Goal: Task Accomplishment & Management: Complete application form

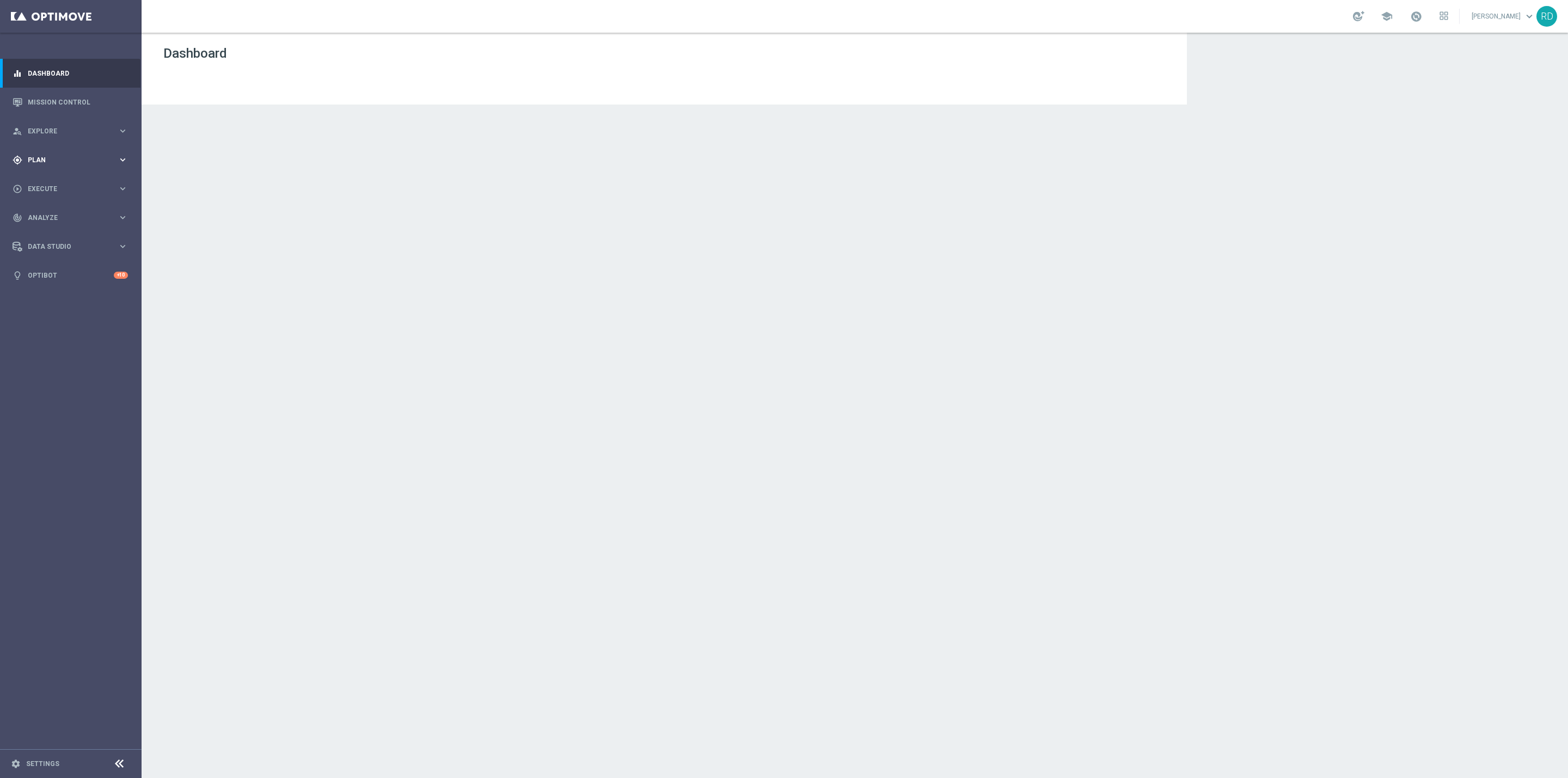
click at [44, 155] on div "gps_fixed Plan" at bounding box center [64, 160] width 105 height 10
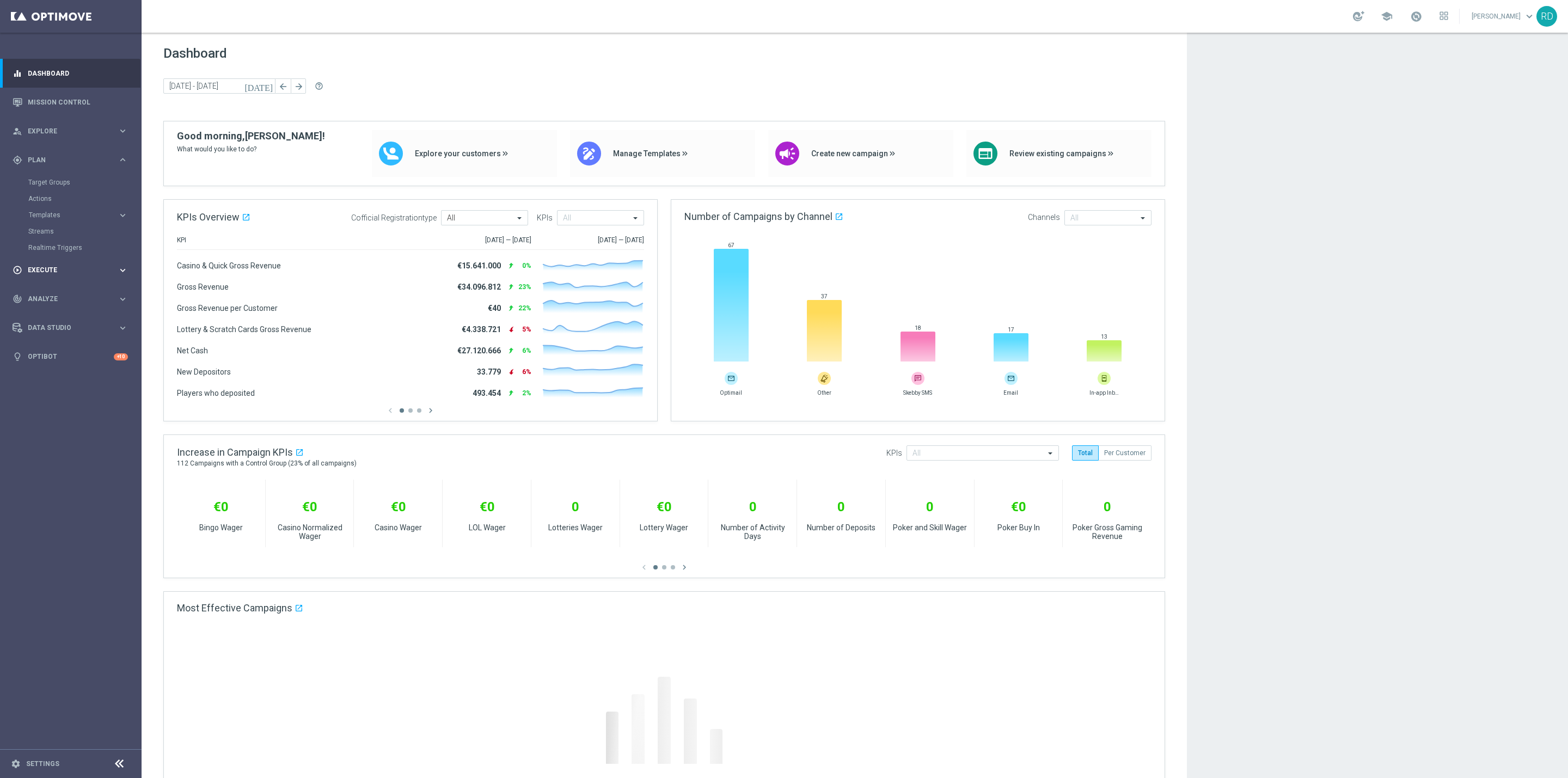
click at [44, 260] on div "play_circle_outline Execute keyboard_arrow_right" at bounding box center [70, 270] width 141 height 29
click at [51, 208] on div "Campaign Builder" at bounding box center [84, 211] width 112 height 16
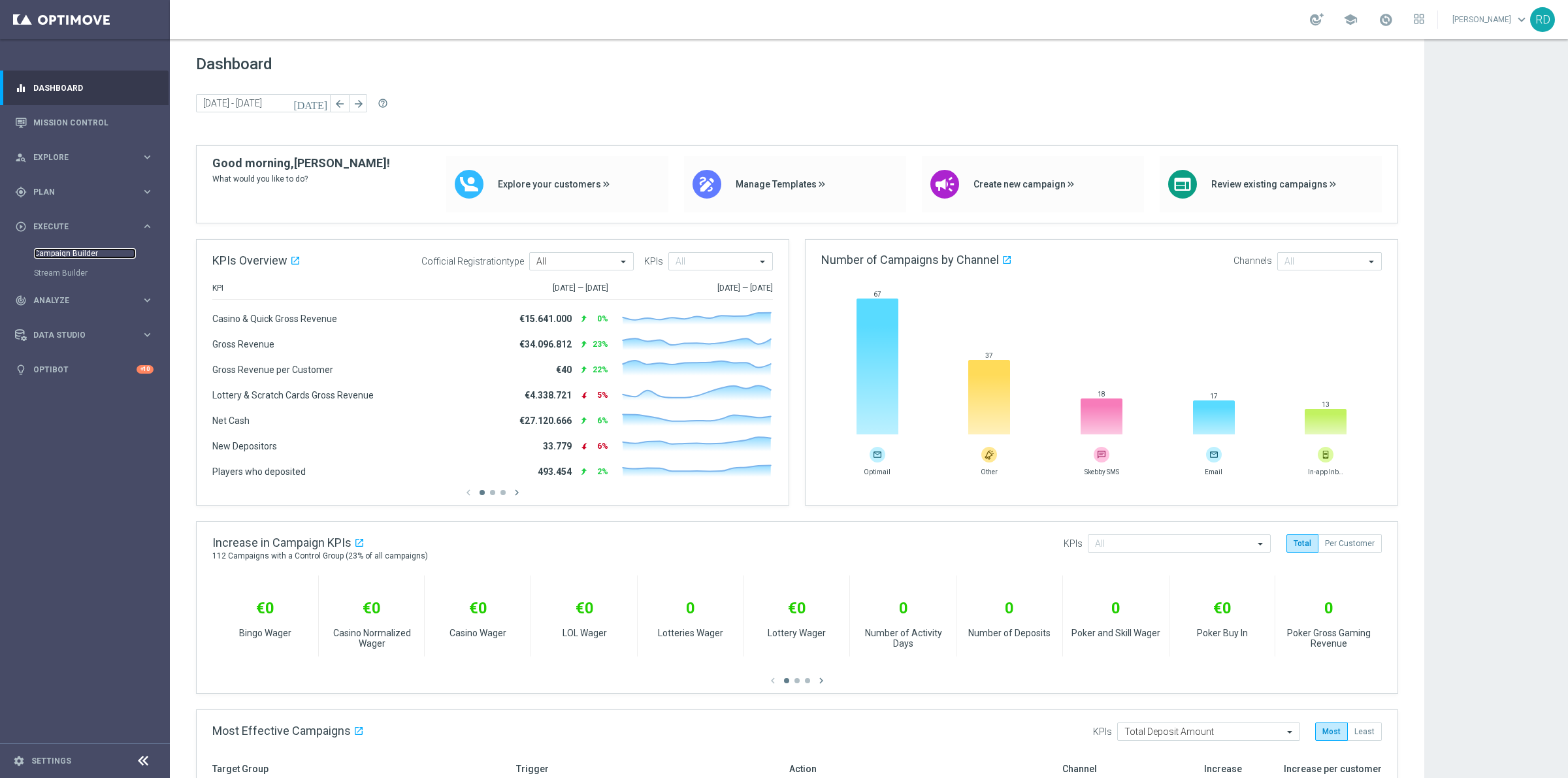
click at [52, 249] on link "Campaign Builder" at bounding box center [84, 253] width 102 height 10
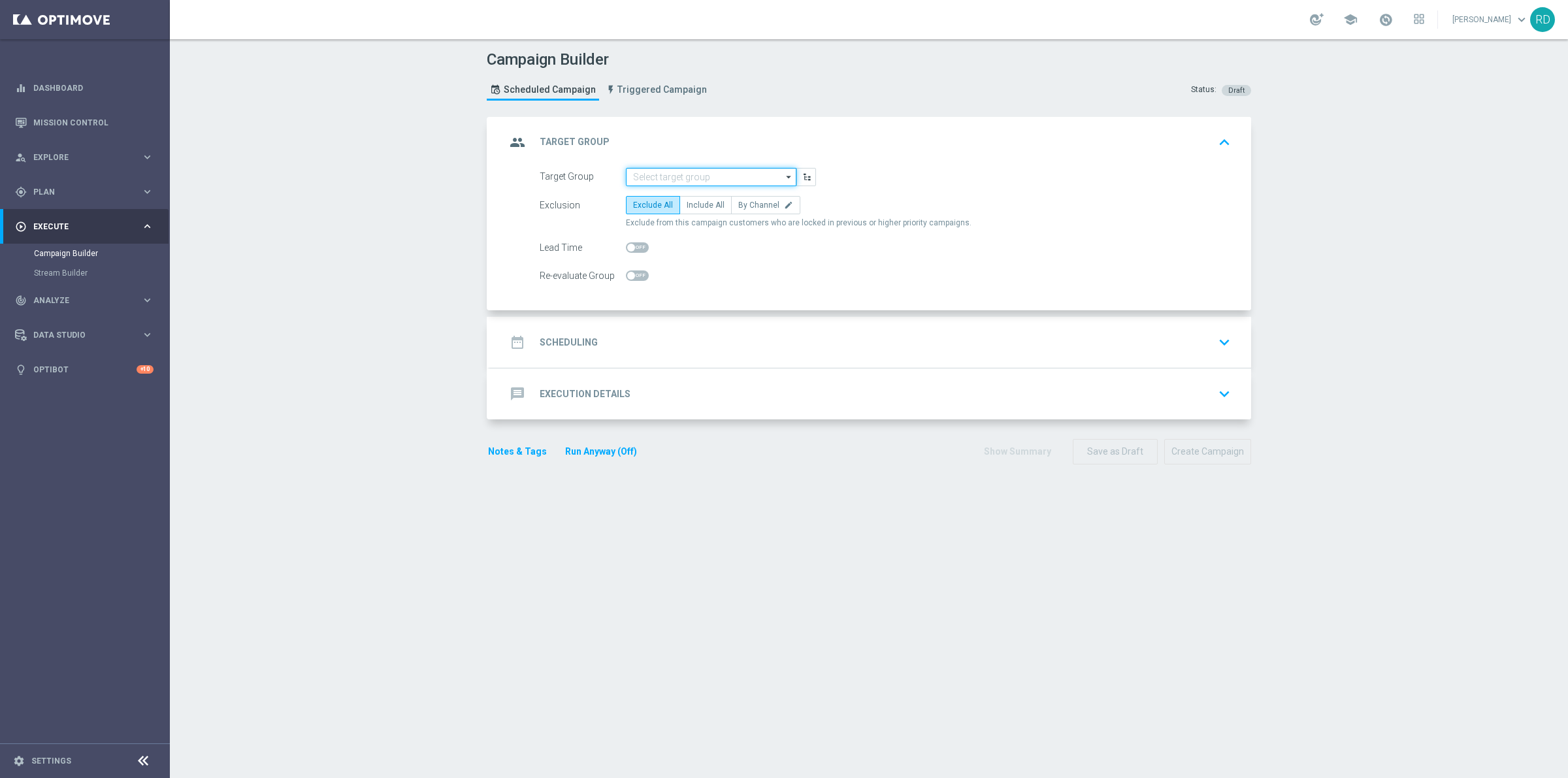
click at [717, 170] on input at bounding box center [710, 177] width 171 height 19
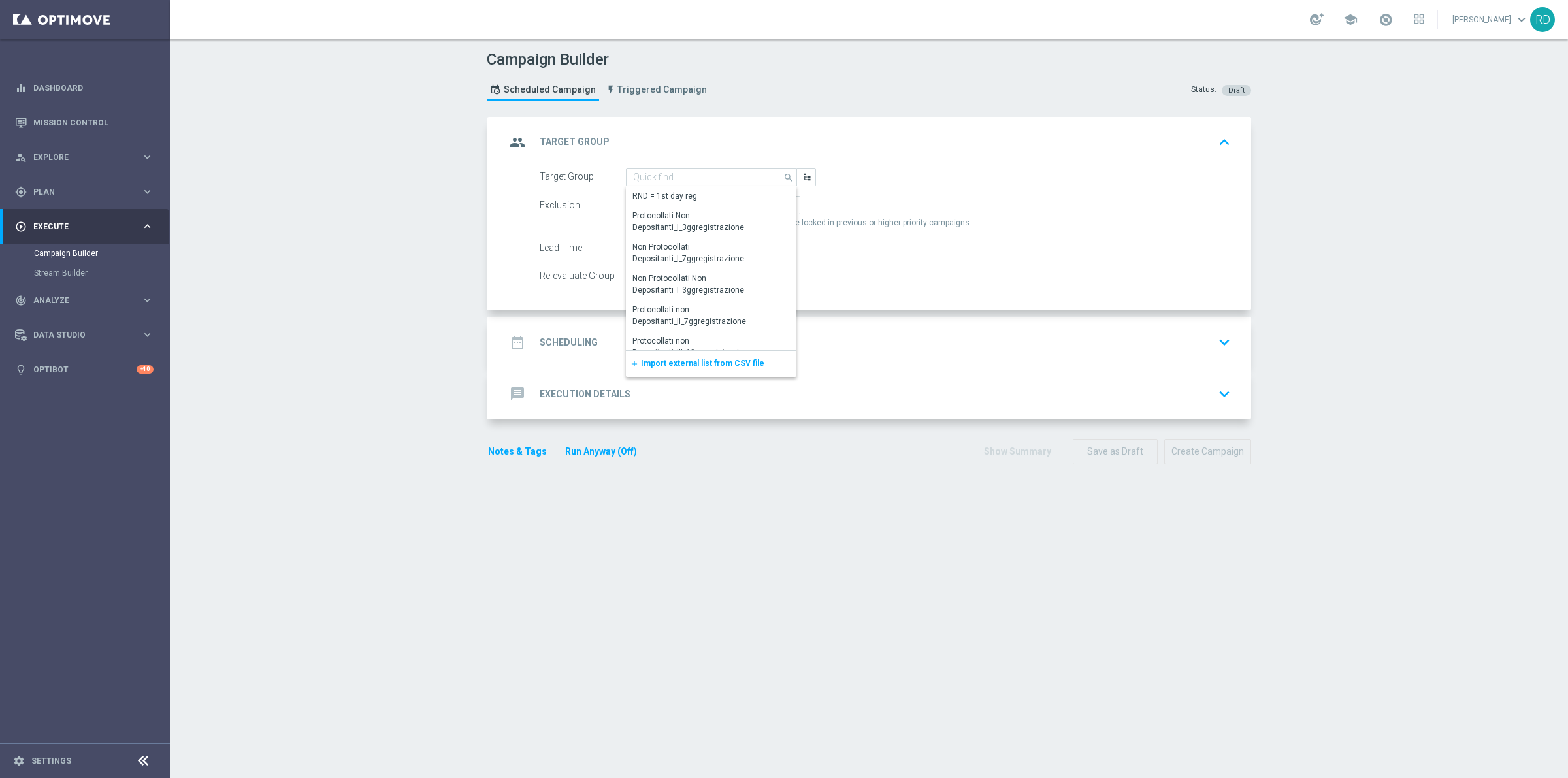
click at [681, 354] on div "add Import external list from CSV file" at bounding box center [710, 363] width 171 height 26
click at [683, 363] on span "Import external list from CSV file" at bounding box center [702, 363] width 123 height 9
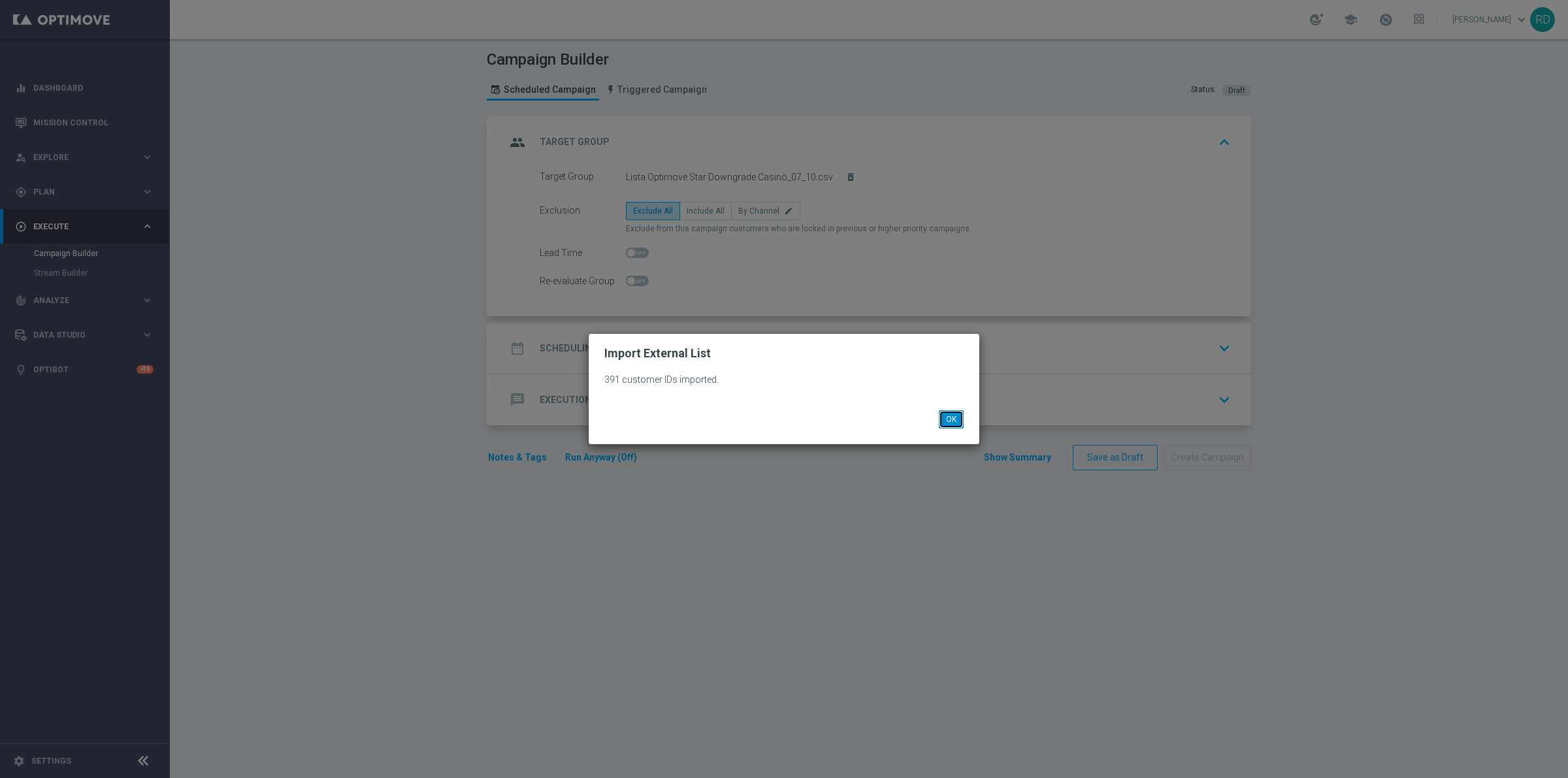
click at [951, 420] on button "OK" at bounding box center [951, 419] width 25 height 19
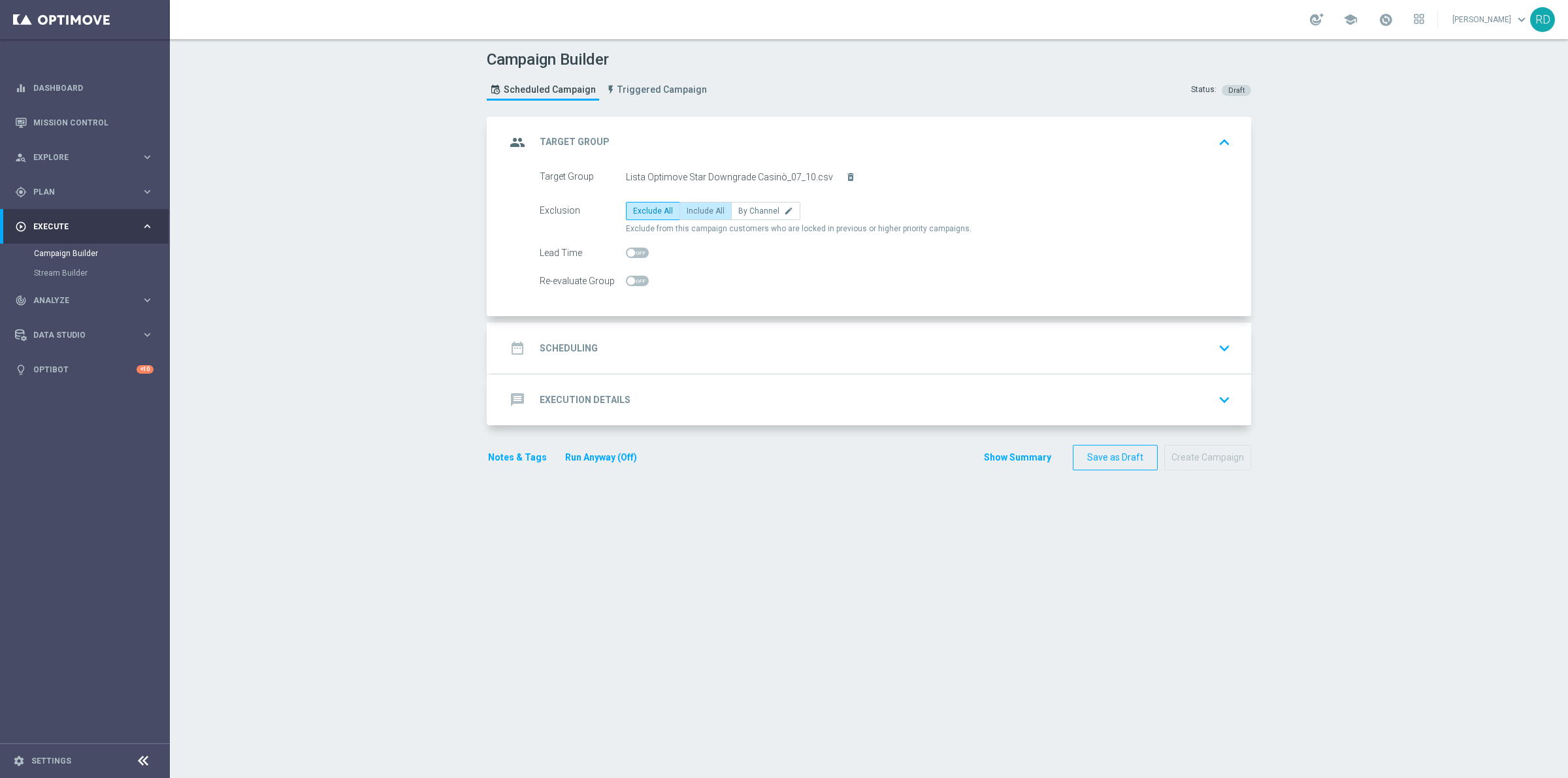
click at [695, 211] on span "Include All" at bounding box center [705, 211] width 38 height 9
click at [695, 211] on input "Include All" at bounding box center [690, 212] width 8 height 8
radio input "true"
drag, startPoint x: 532, startPoint y: 341, endPoint x: 543, endPoint y: 350, distance: 14.2
click at [532, 343] on div "date_range Scheduling" at bounding box center [551, 348] width 92 height 23
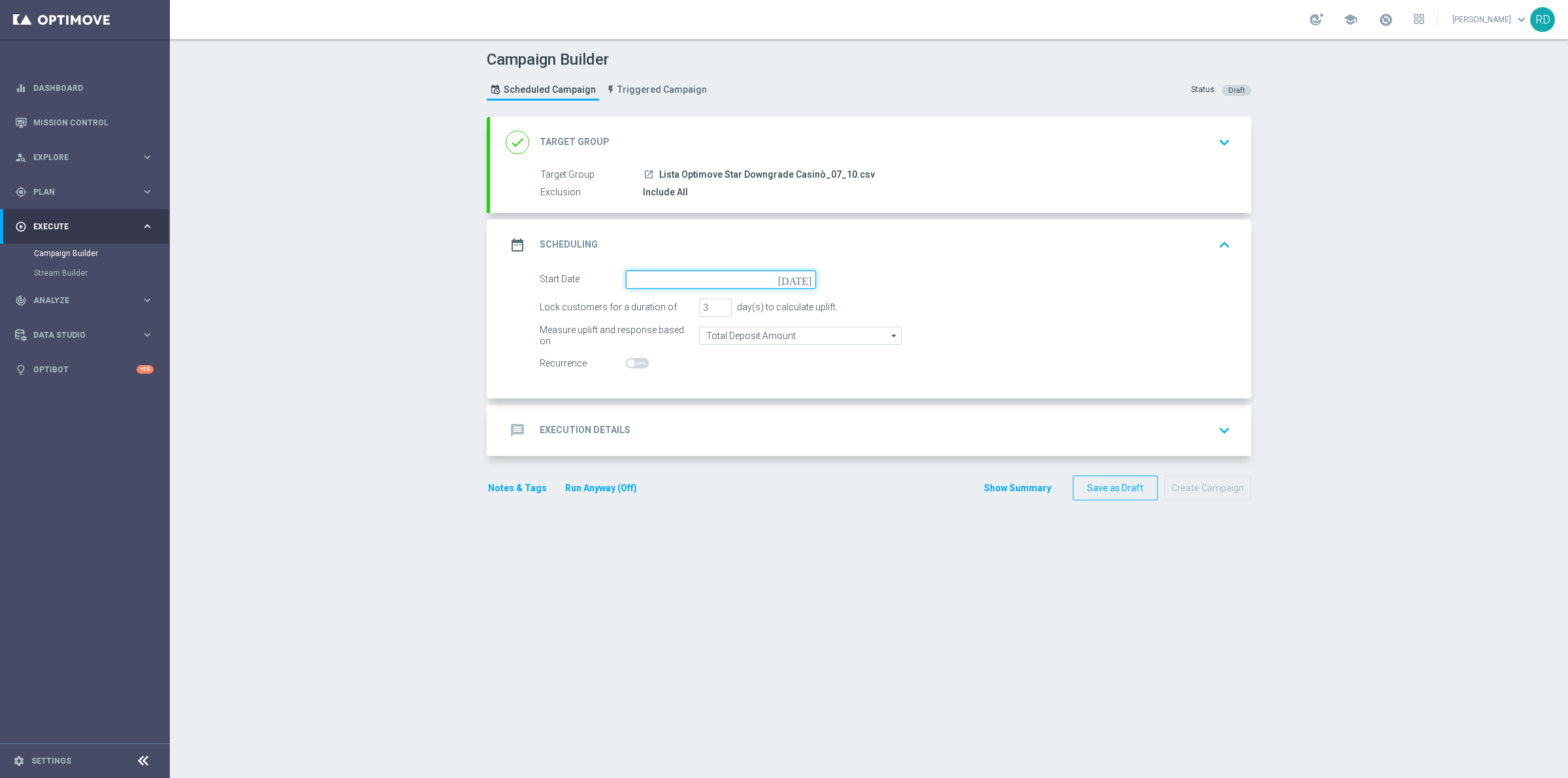
click at [665, 276] on input at bounding box center [721, 280] width 190 height 19
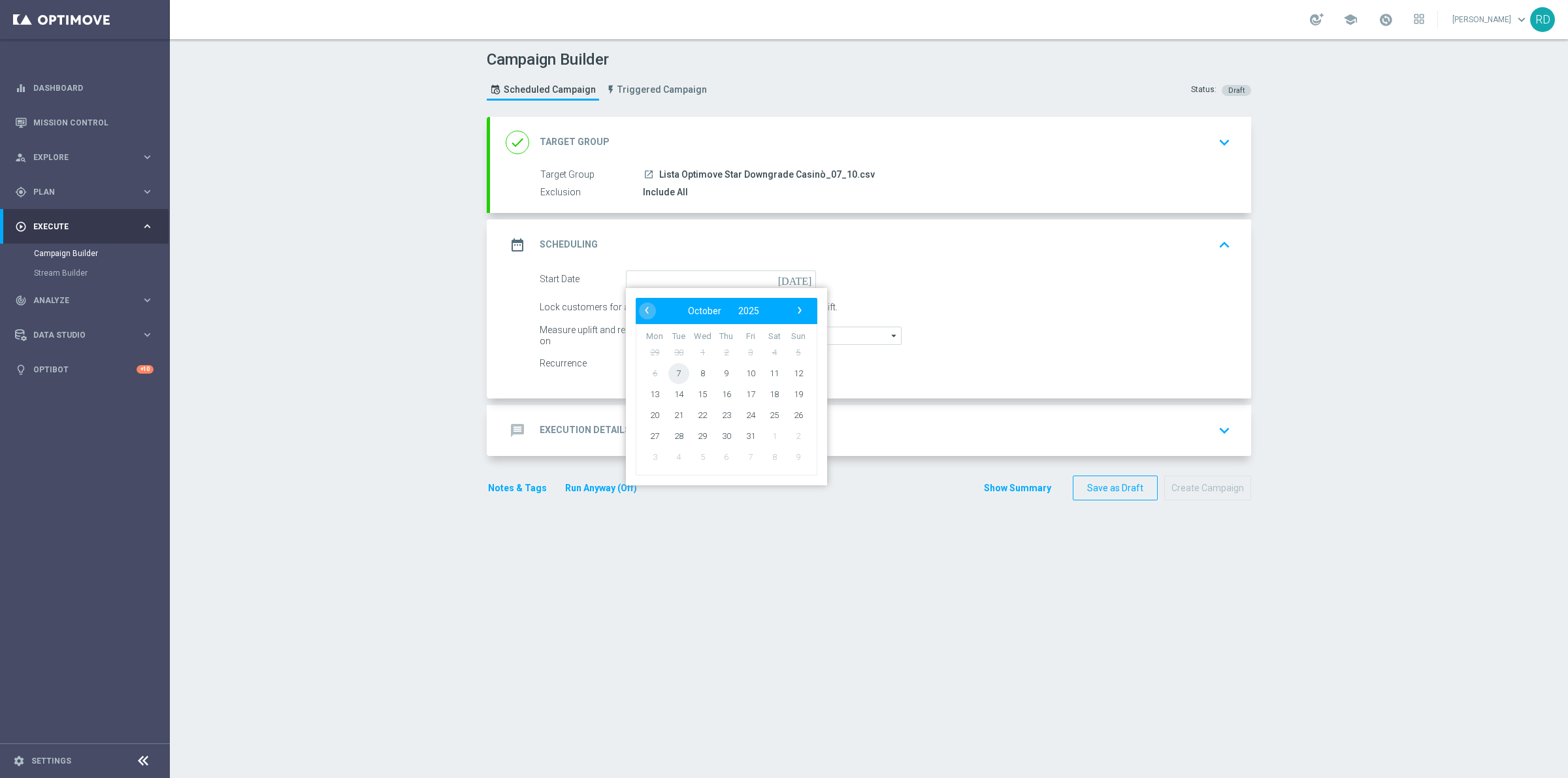
click at [668, 380] on span "7" at bounding box center [679, 373] width 21 height 20
type input "[DATE]"
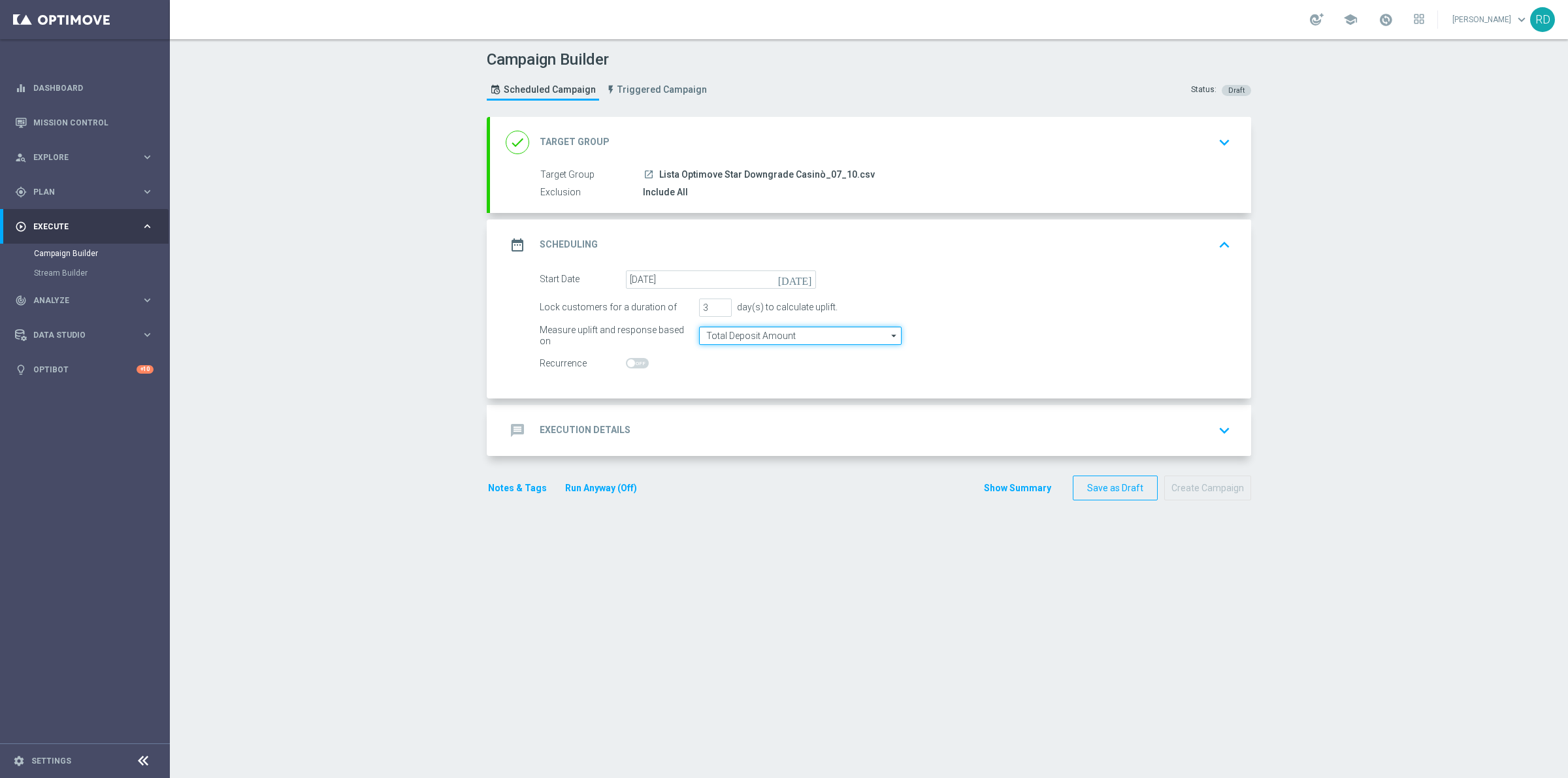
click at [759, 337] on input "Total Deposit Amount" at bounding box center [800, 335] width 202 height 19
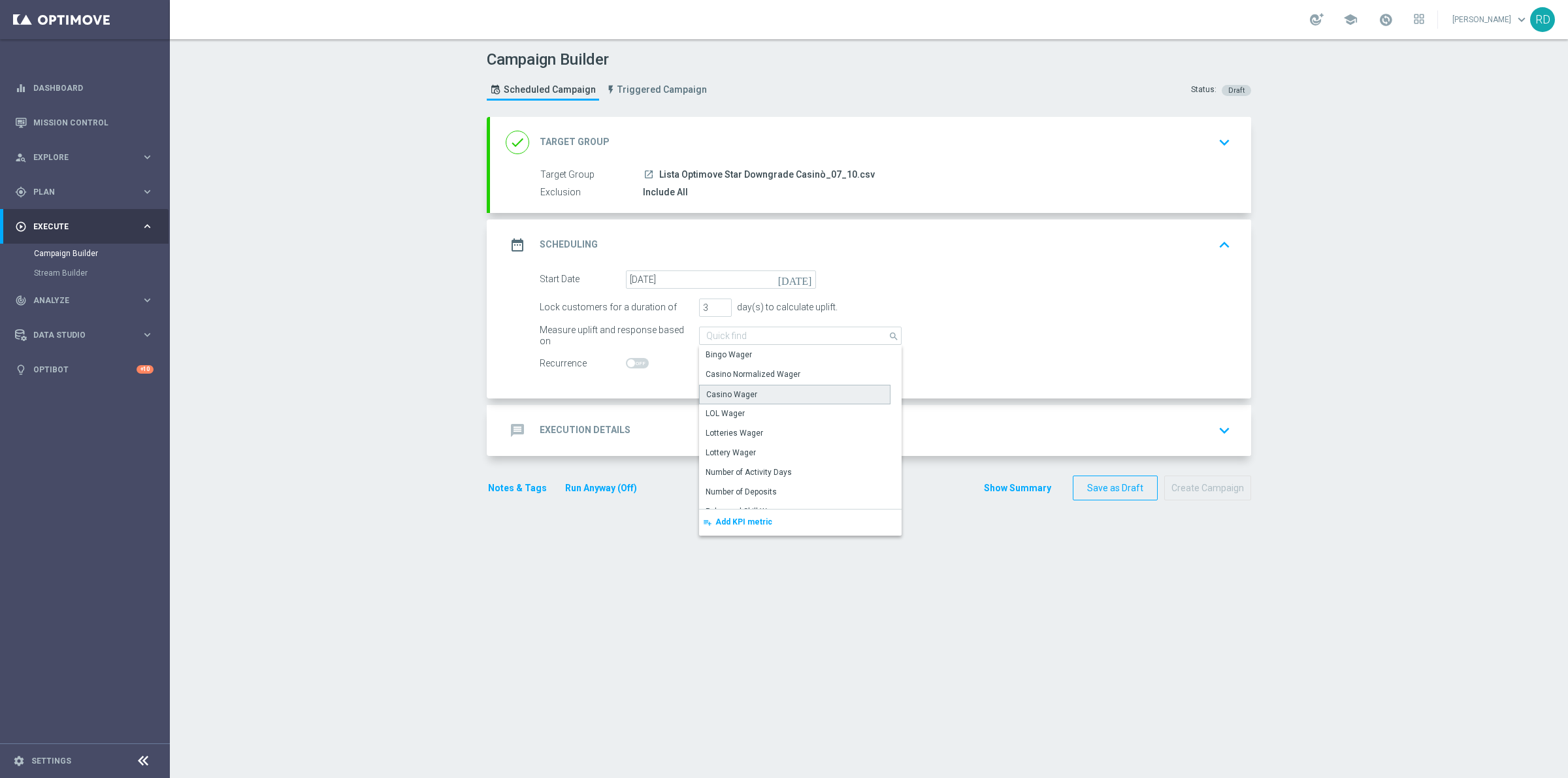
click at [768, 397] on div "Casino Wager" at bounding box center [794, 394] width 191 height 20
type input "Casino Wager"
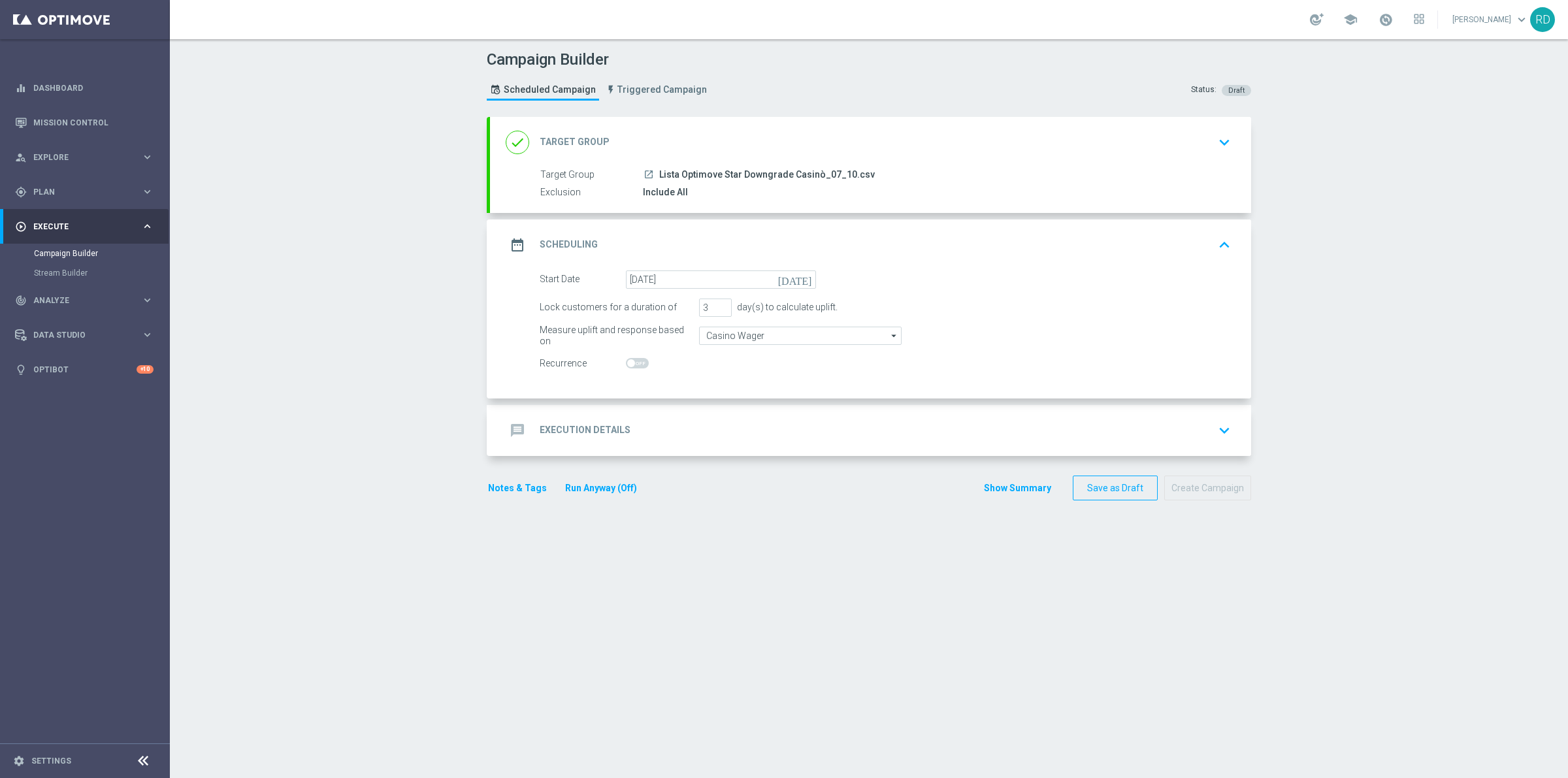
click at [506, 433] on icon "message" at bounding box center [516, 430] width 23 height 23
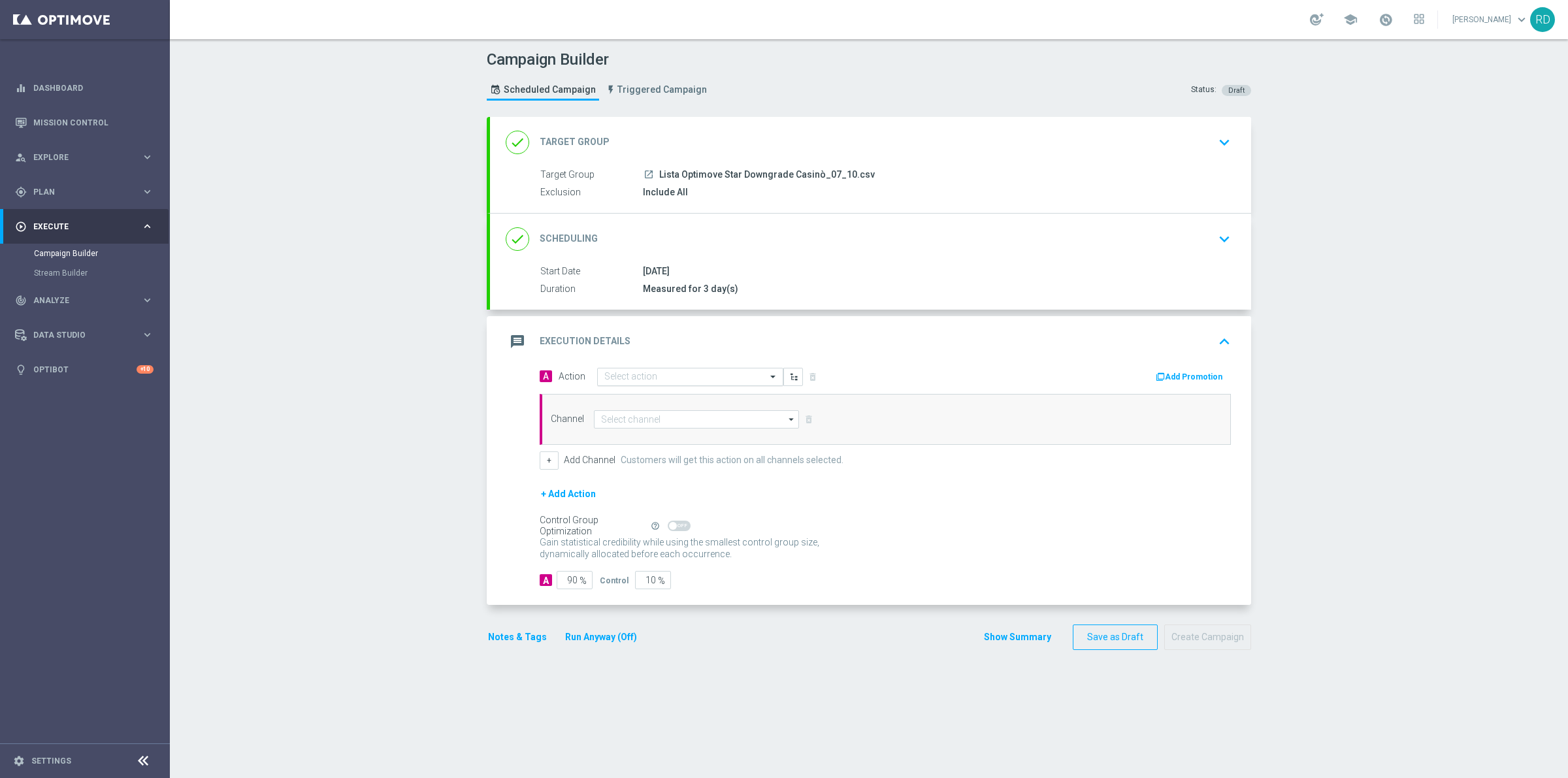
click at [648, 376] on input "text" at bounding box center [677, 377] width 145 height 11
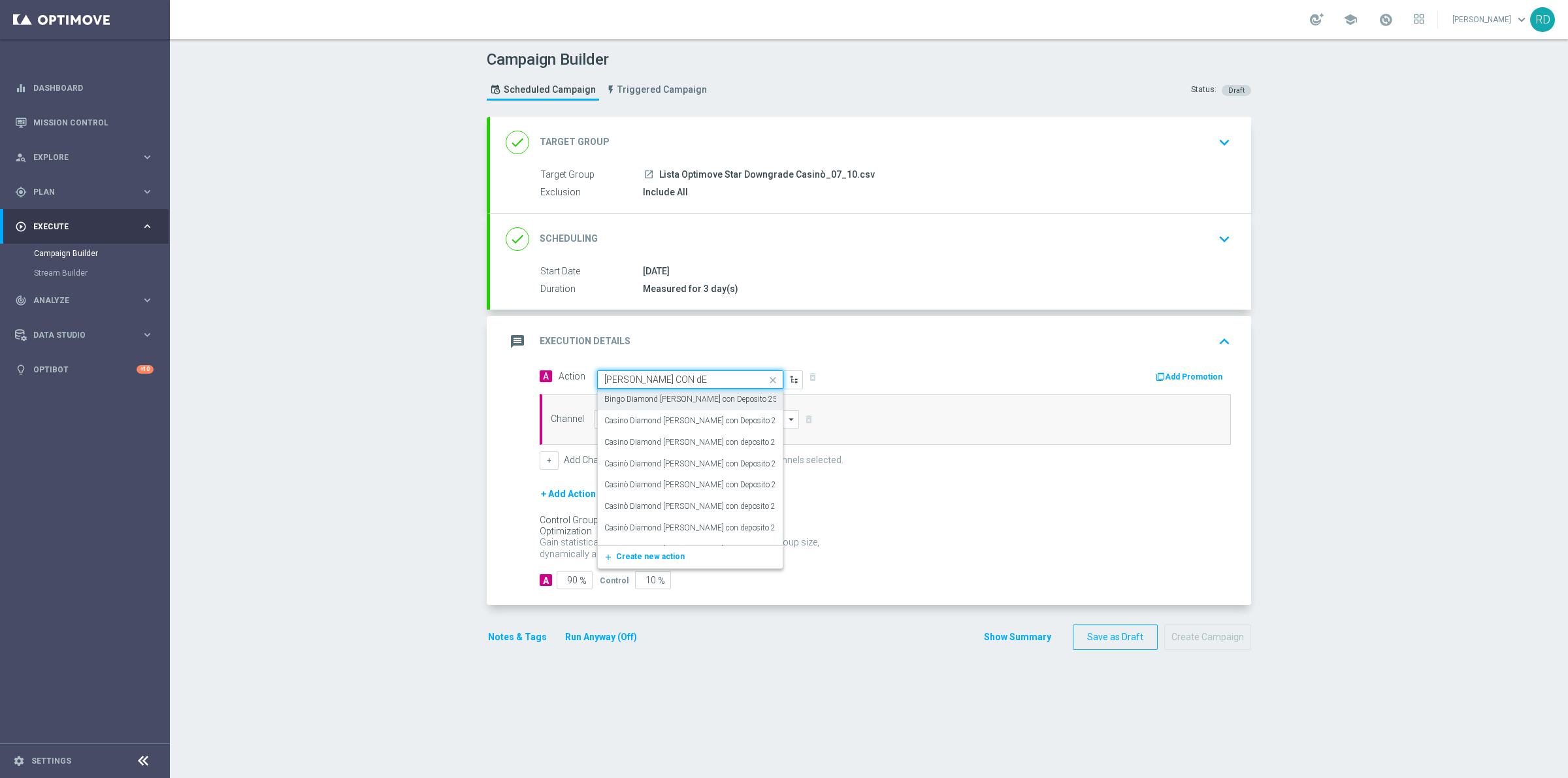
drag, startPoint x: 693, startPoint y: 376, endPoint x: 490, endPoint y: 406, distance: 205.2
click at [490, 396] on div "A Action Quick find [PERSON_NAME] CON dE Bingo Diamond [PERSON_NAME] con Deposi…" at bounding box center [871, 486] width 761 height 239
drag, startPoint x: 634, startPoint y: 374, endPoint x: 653, endPoint y: 389, distance: 24.2
click at [638, 378] on input "dOWNGR" at bounding box center [677, 380] width 145 height 11
drag, startPoint x: 653, startPoint y: 378, endPoint x: 311, endPoint y: 443, distance: 348.1
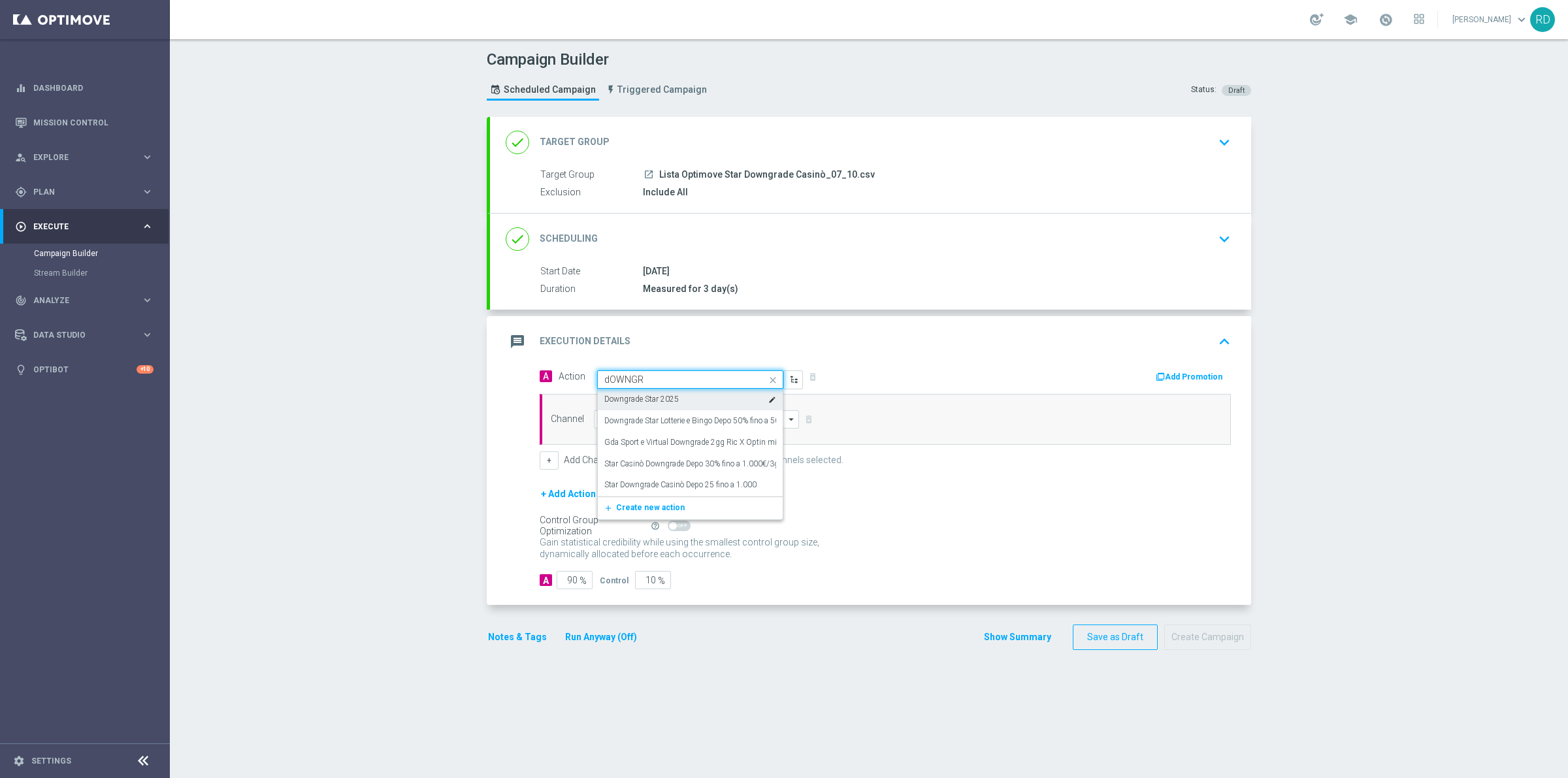
click at [364, 410] on div "Campaign Builder Scheduled Campaign Triggered Campaign Status: Draft done Targe…" at bounding box center [869, 408] width 1398 height 739
type input "[PERSON_NAME] con deposito"
click at [690, 520] on label "Star Cas [PERSON_NAME] con Deposito 50% 50% fino a 1.500€/3gg" at bounding box center [722, 524] width 235 height 11
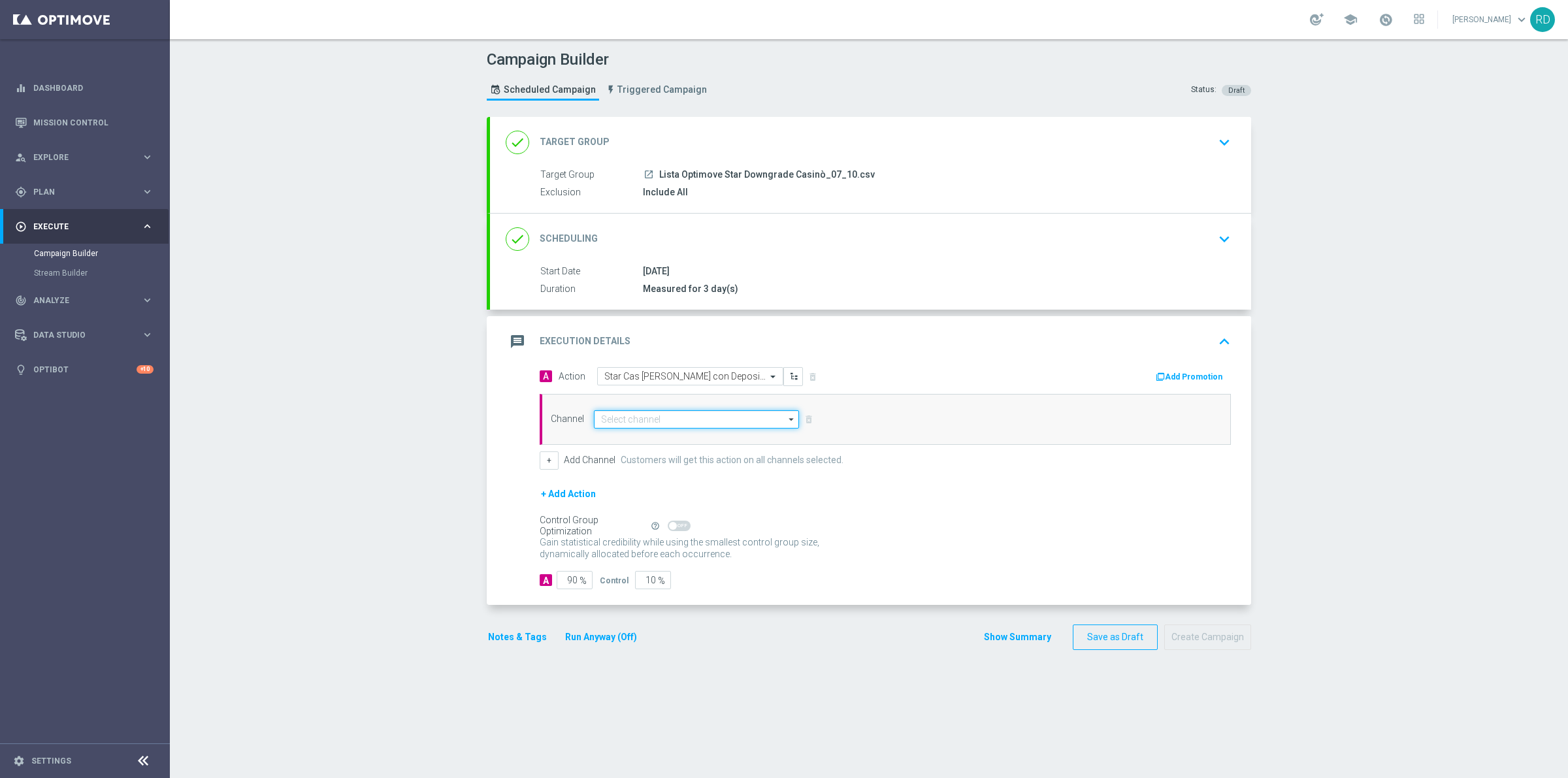
click at [667, 416] on input at bounding box center [696, 419] width 205 height 19
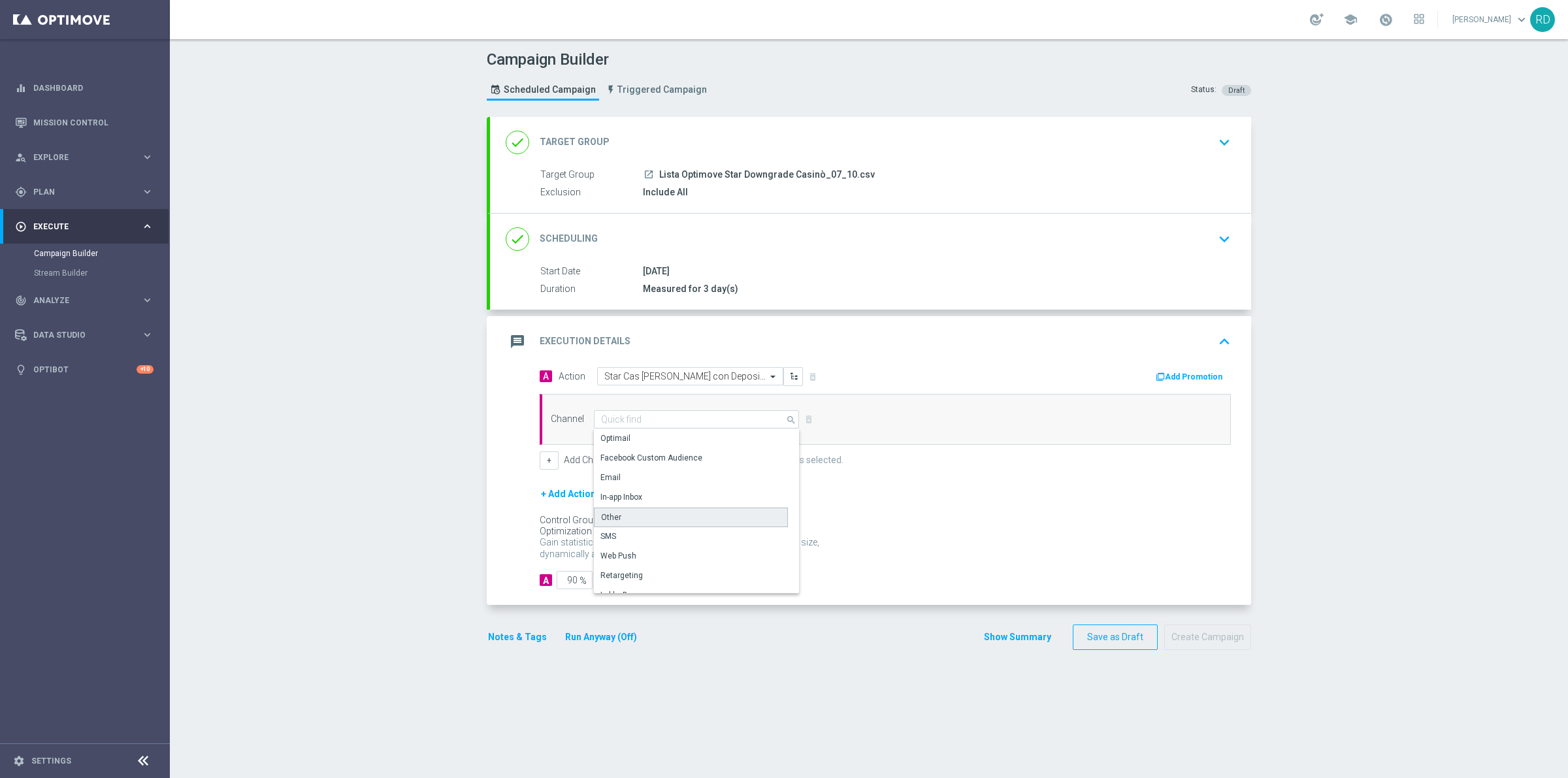
click at [647, 507] on div "Other" at bounding box center [691, 516] width 194 height 20
type input "Other"
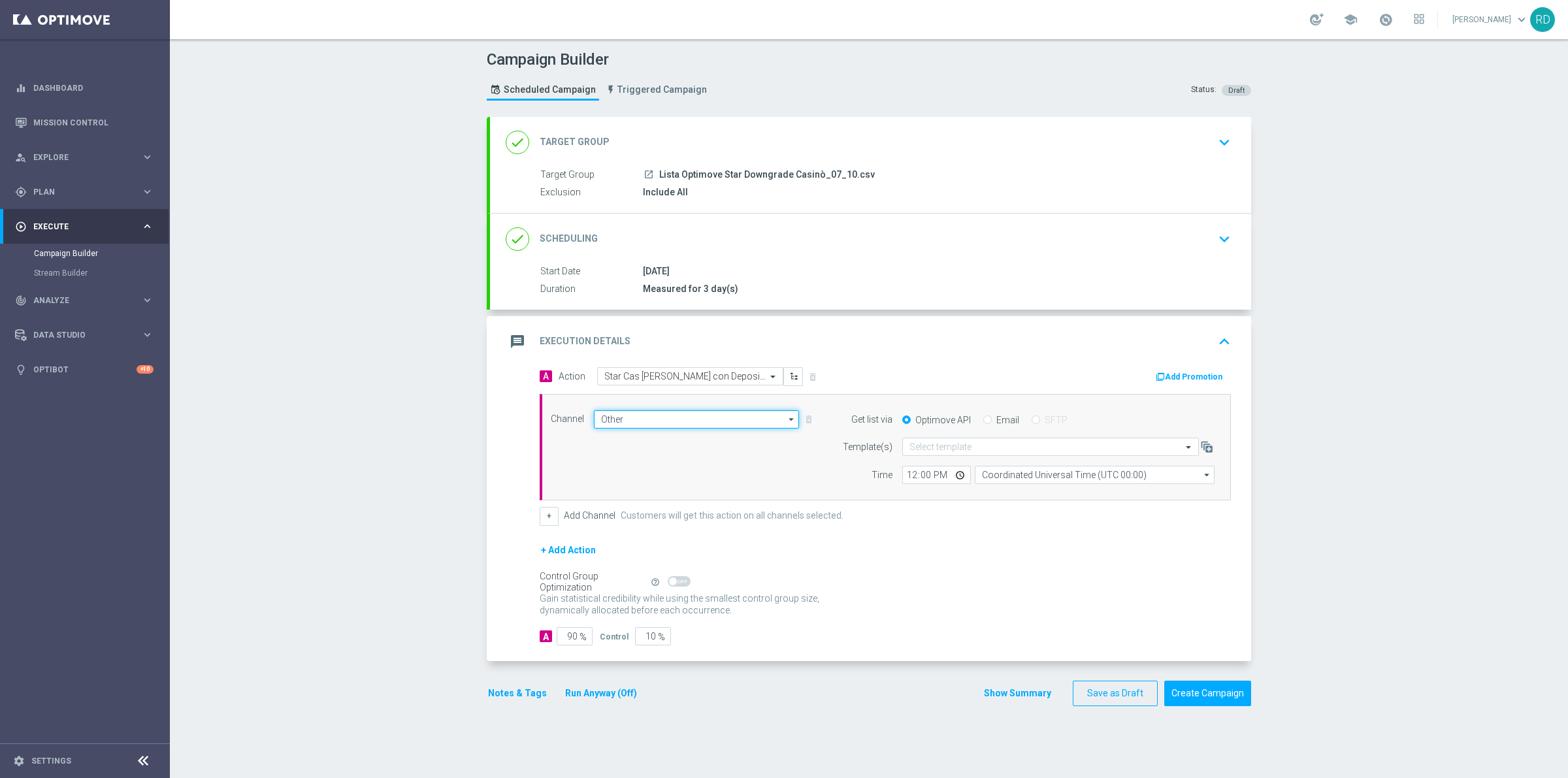
click at [684, 420] on input "Other" at bounding box center [696, 419] width 205 height 19
click at [651, 498] on div "In-app Inbox" at bounding box center [691, 497] width 194 height 19
type input "In-app Inbox"
click at [983, 422] on input "Email" at bounding box center [987, 420] width 8 height 8
radio input "true"
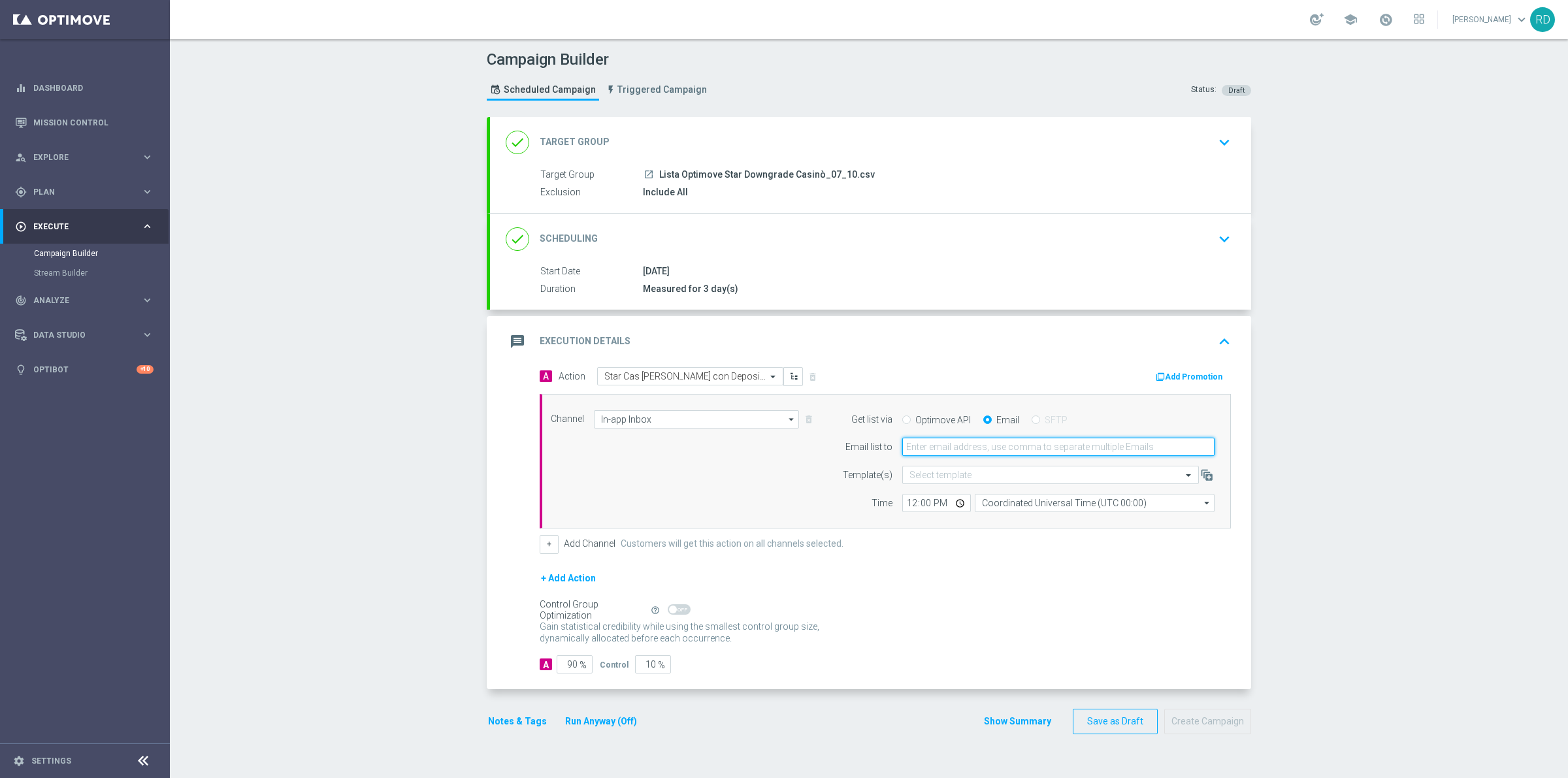
drag, startPoint x: 935, startPoint y: 448, endPoint x: 942, endPoint y: 452, distance: 8.1
click at [939, 449] on input "email" at bounding box center [1058, 446] width 312 height 19
type input "[PERSON_NAME][EMAIL_ADDRESS][PERSON_NAME][DOMAIN_NAME]"
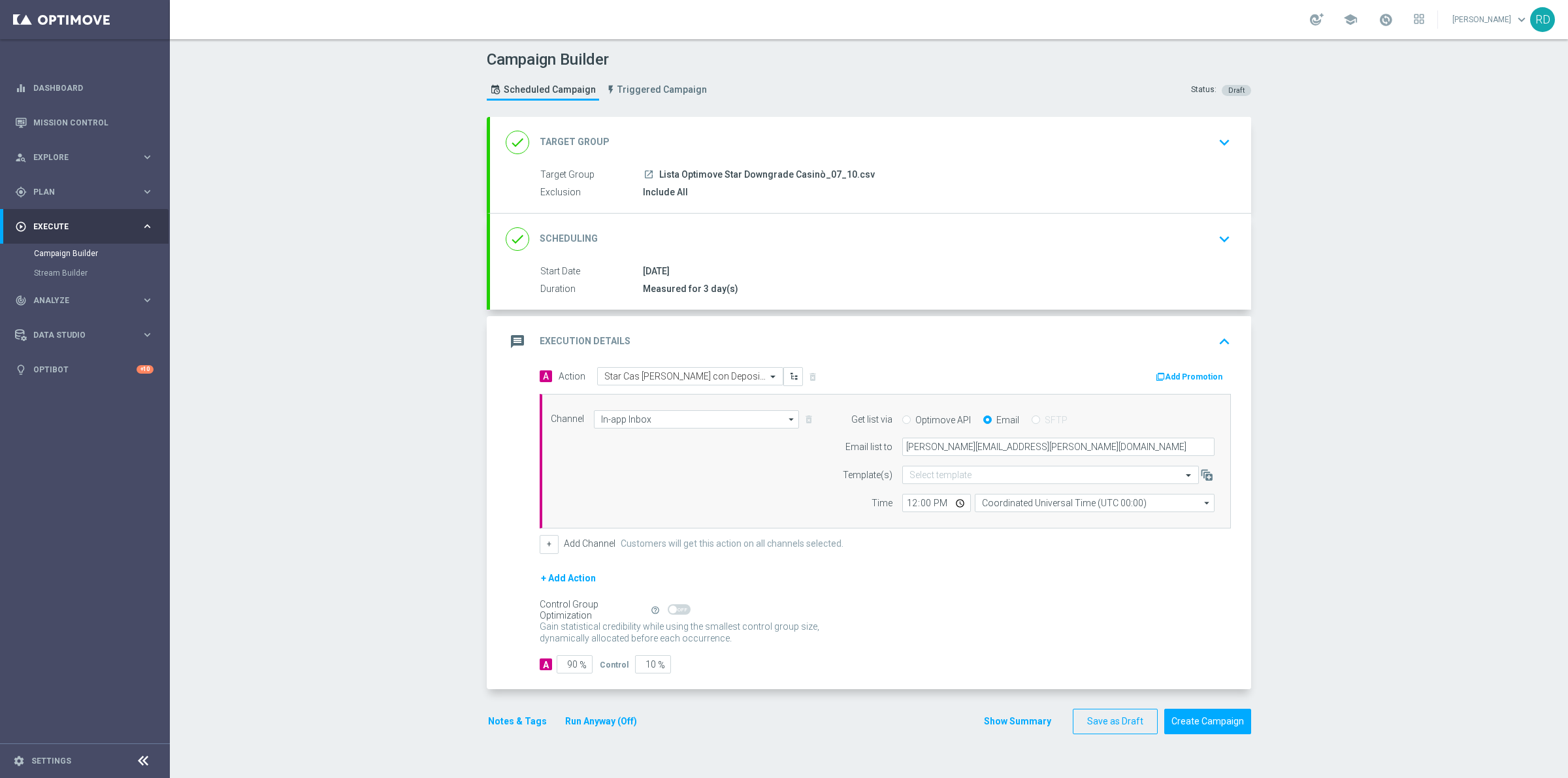
click at [596, 474] on div "Channel In-app Inbox In-app Inbox arrow_drop_down Show Selected 1 of 20 Optimail" at bounding box center [882, 461] width 683 height 102
click at [995, 507] on input "Coordinated Universal Time (UTC 00:00)" at bounding box center [1093, 503] width 240 height 19
drag, startPoint x: 1024, startPoint y: 521, endPoint x: 974, endPoint y: 523, distance: 50.0
click at [1024, 520] on div "Central European Time ([GEOGRAPHIC_DATA]) (UTC +02:00)" at bounding box center [1087, 522] width 213 height 12
type input "Central European Time ([GEOGRAPHIC_DATA]) (UTC +02:00)"
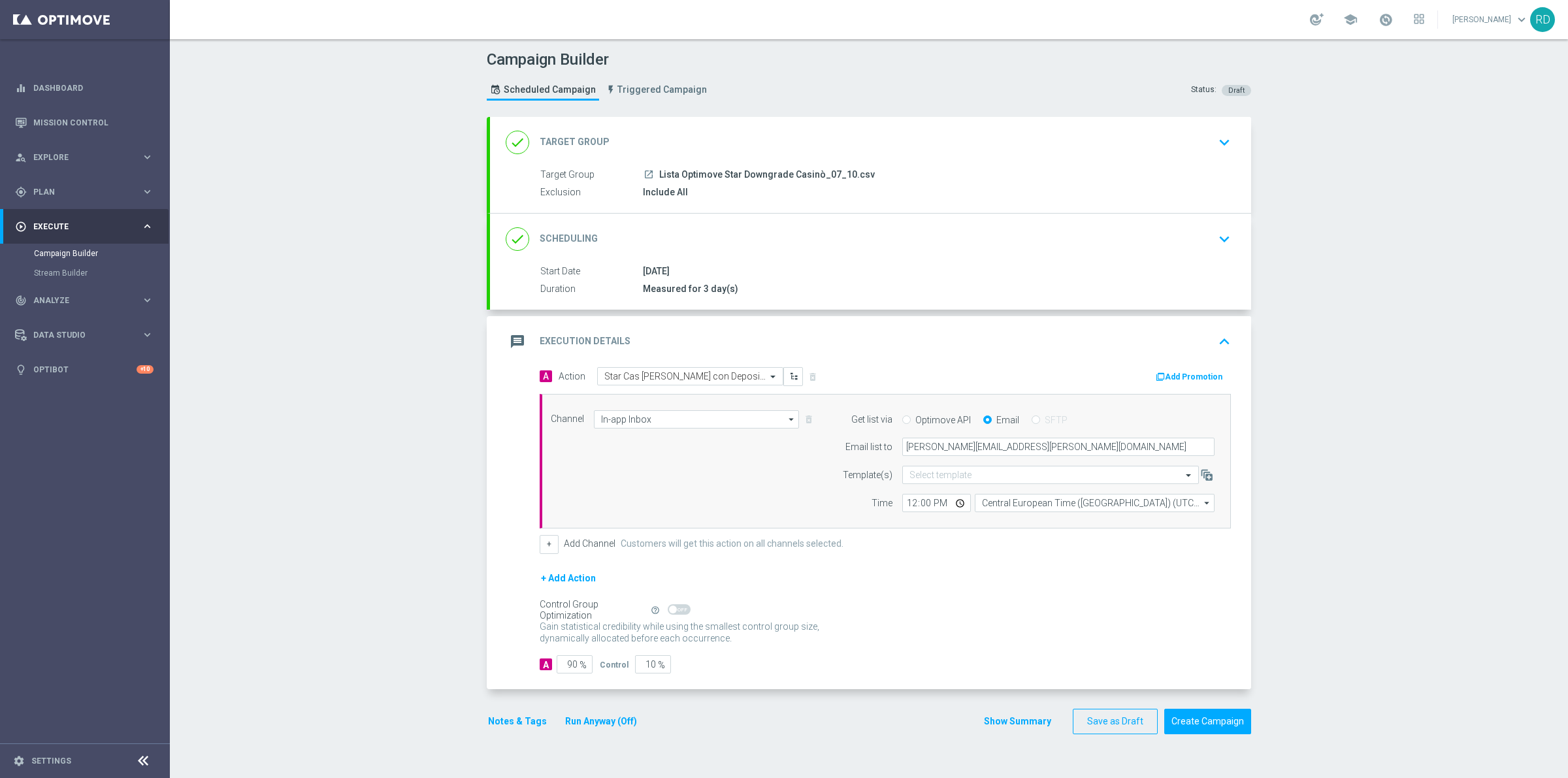
drag, startPoint x: 610, startPoint y: 441, endPoint x: 614, endPoint y: 451, distance: 10.8
click at [612, 446] on div "Channel In-app Inbox In-app Inbox arrow_drop_down Show Selected 1 of 20 Optimail" at bounding box center [882, 461] width 683 height 102
click at [560, 662] on input "90" at bounding box center [574, 664] width 36 height 19
type input "1"
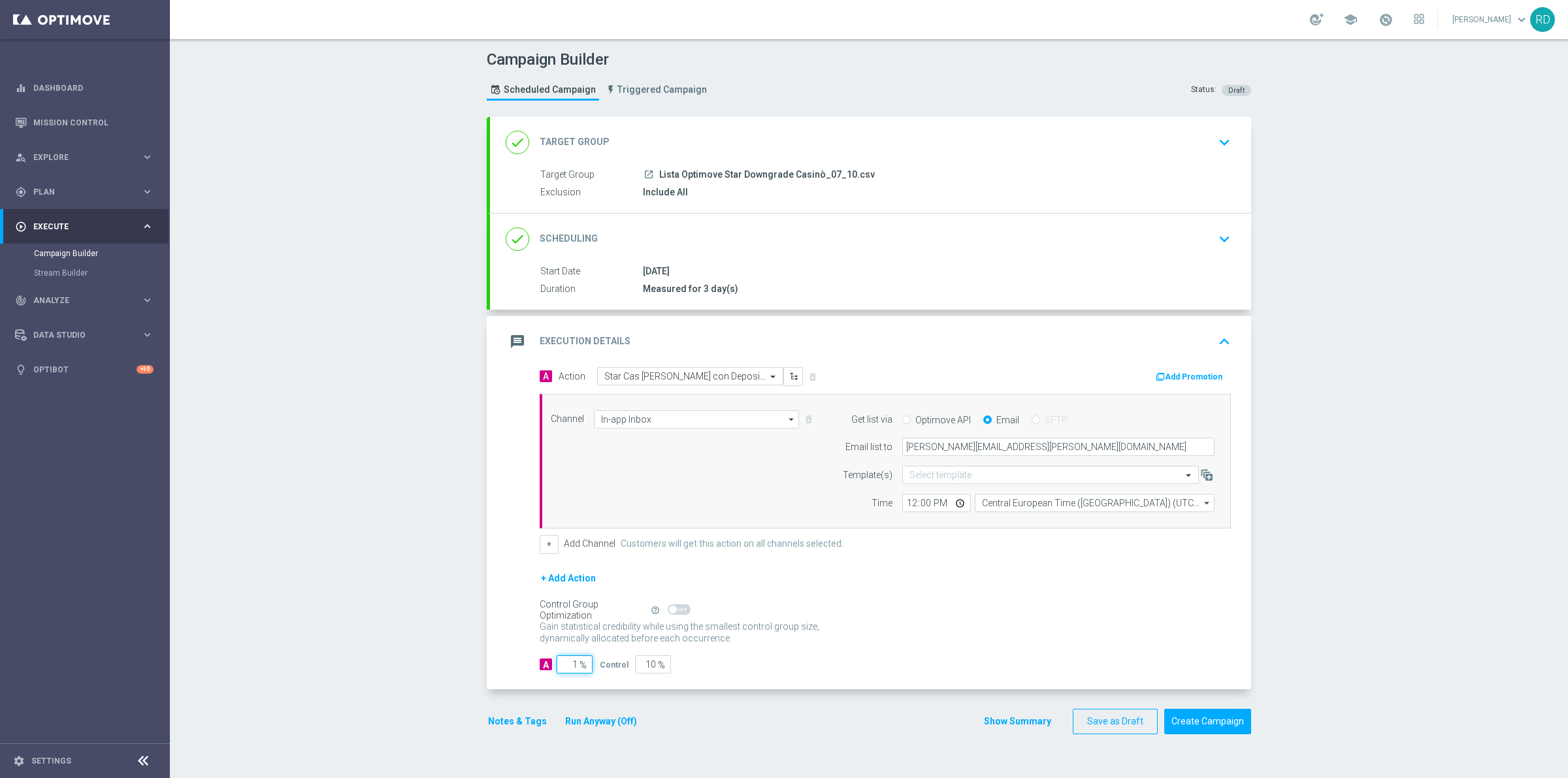
type input "99"
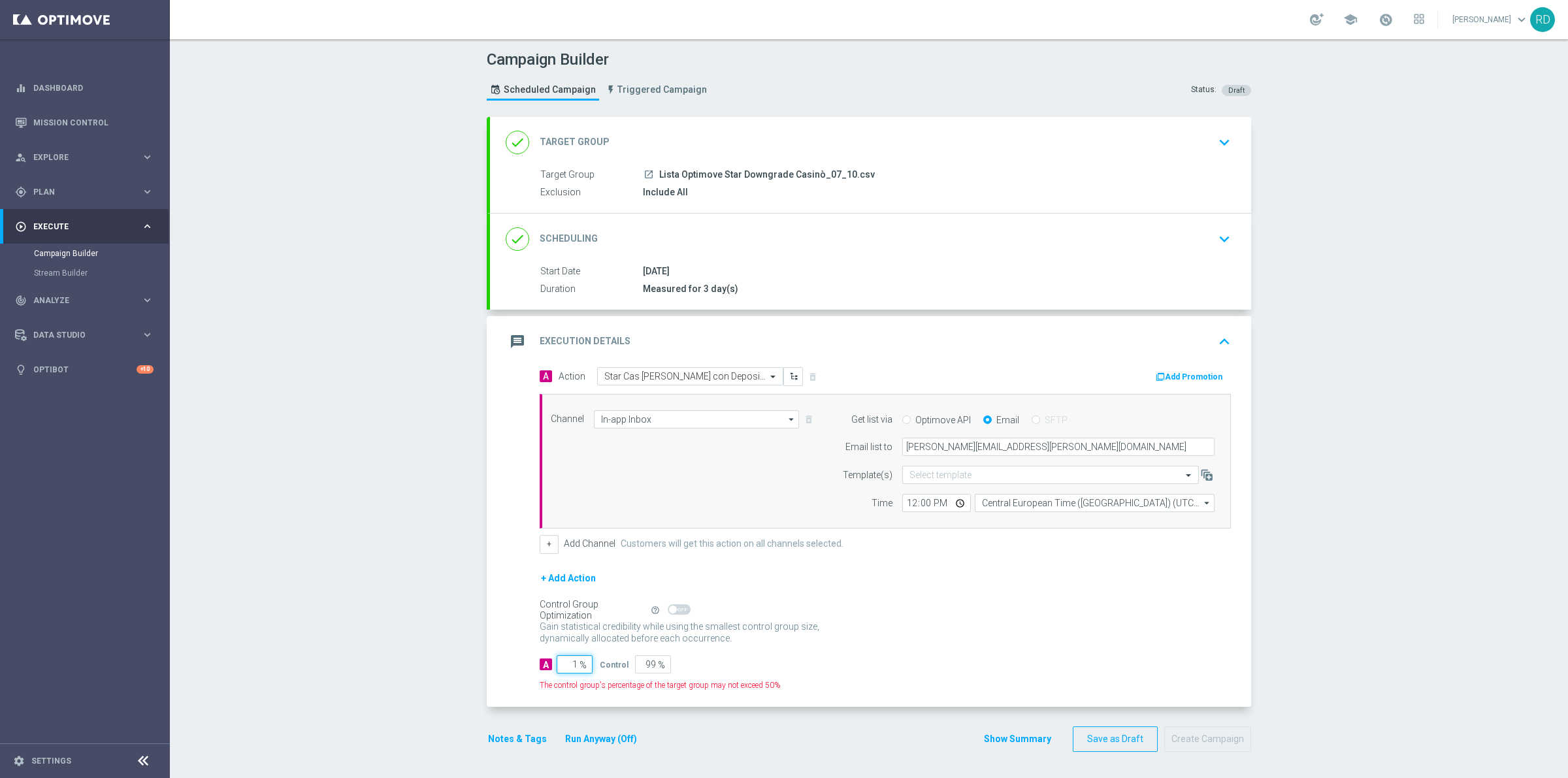
type input "10"
type input "90"
type input "100"
type input "0"
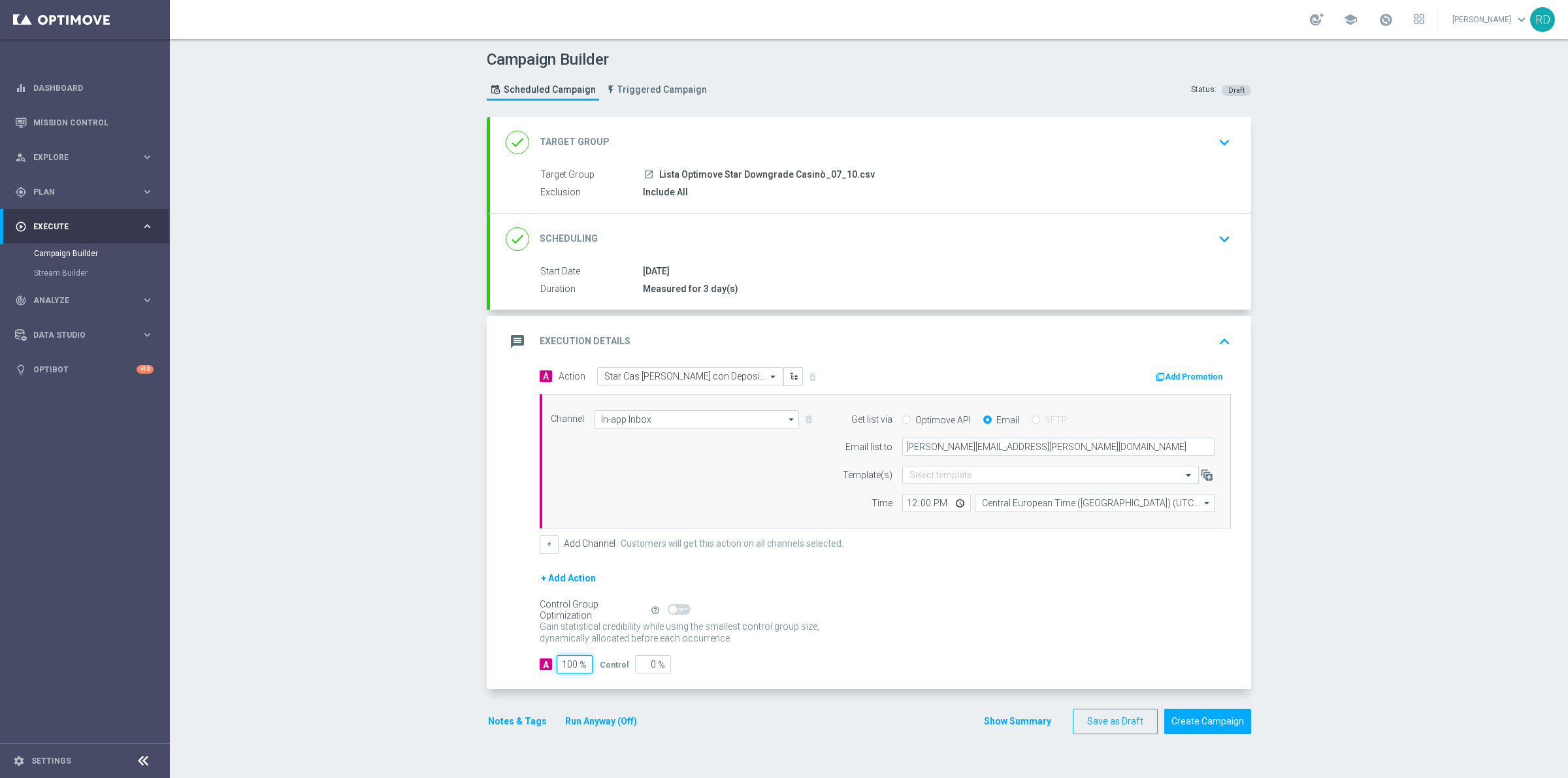
type input "100"
click at [919, 629] on div "Gain statistical credibility while using the smallest control group size, dynam…" at bounding box center [885, 633] width 691 height 32
click at [506, 723] on button "Notes & Tags" at bounding box center [517, 721] width 62 height 17
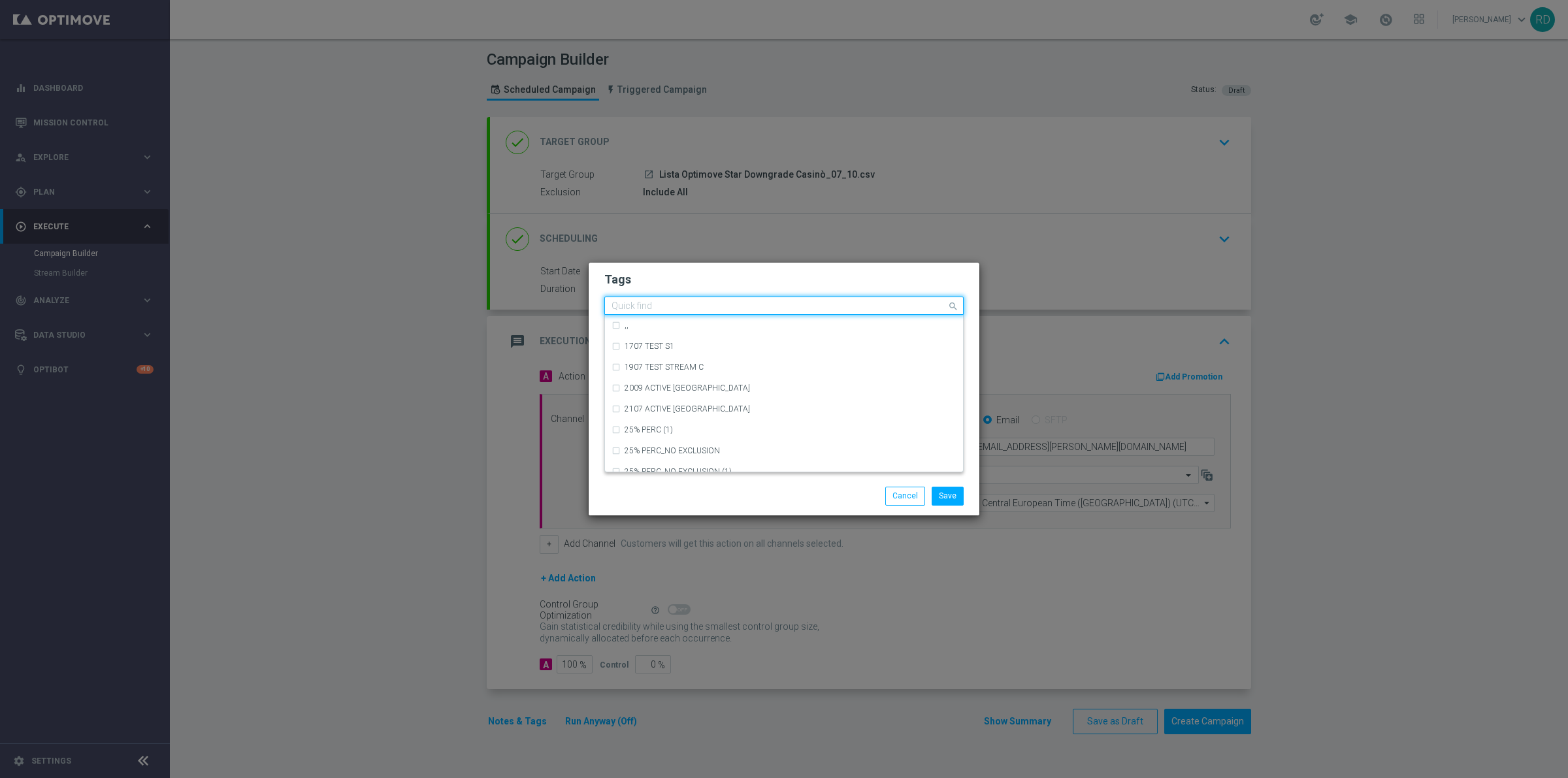
click at [645, 304] on input "text" at bounding box center [778, 307] width 335 height 11
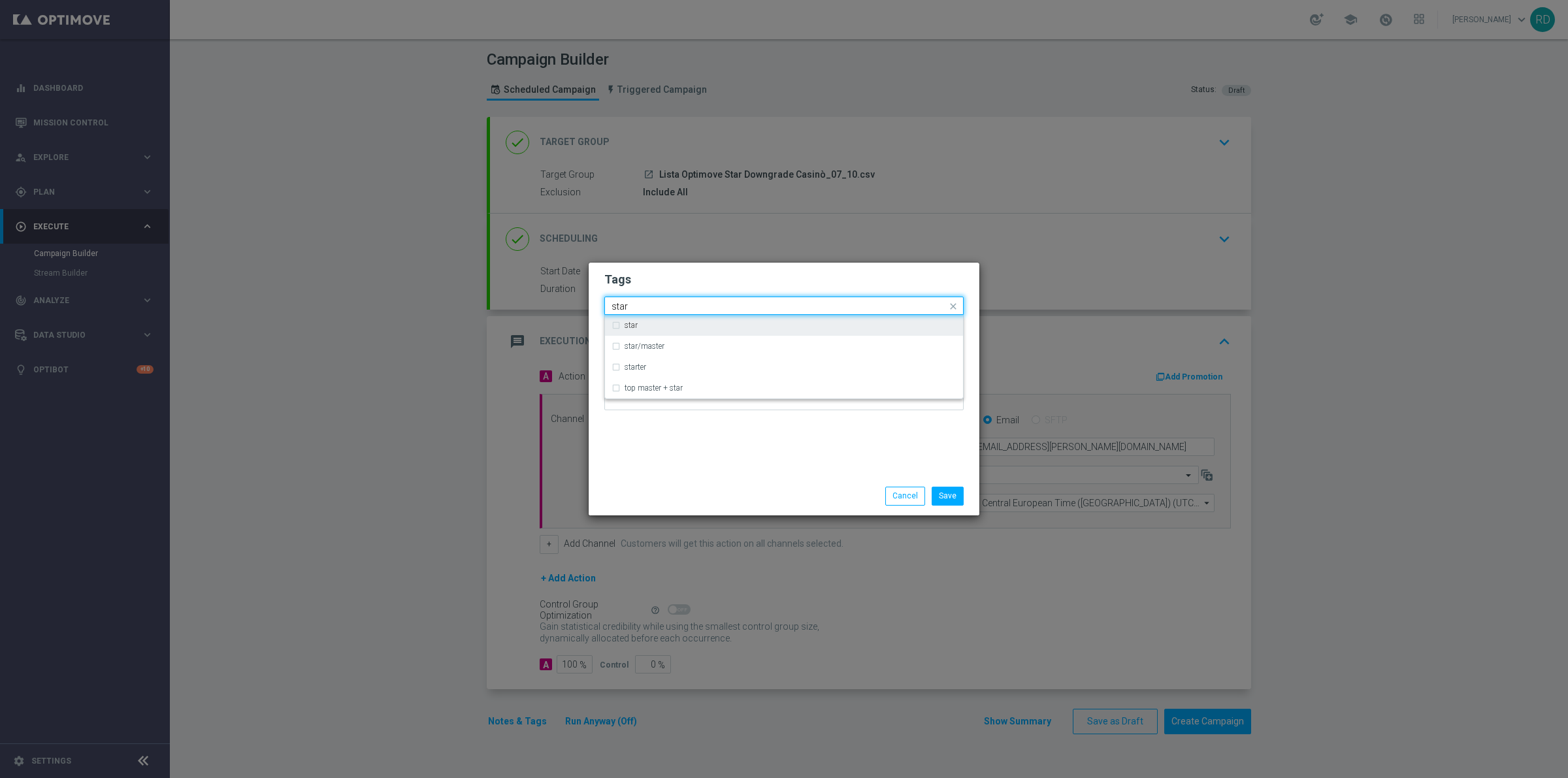
click at [647, 327] on div "star" at bounding box center [791, 325] width 332 height 7
type input "star"
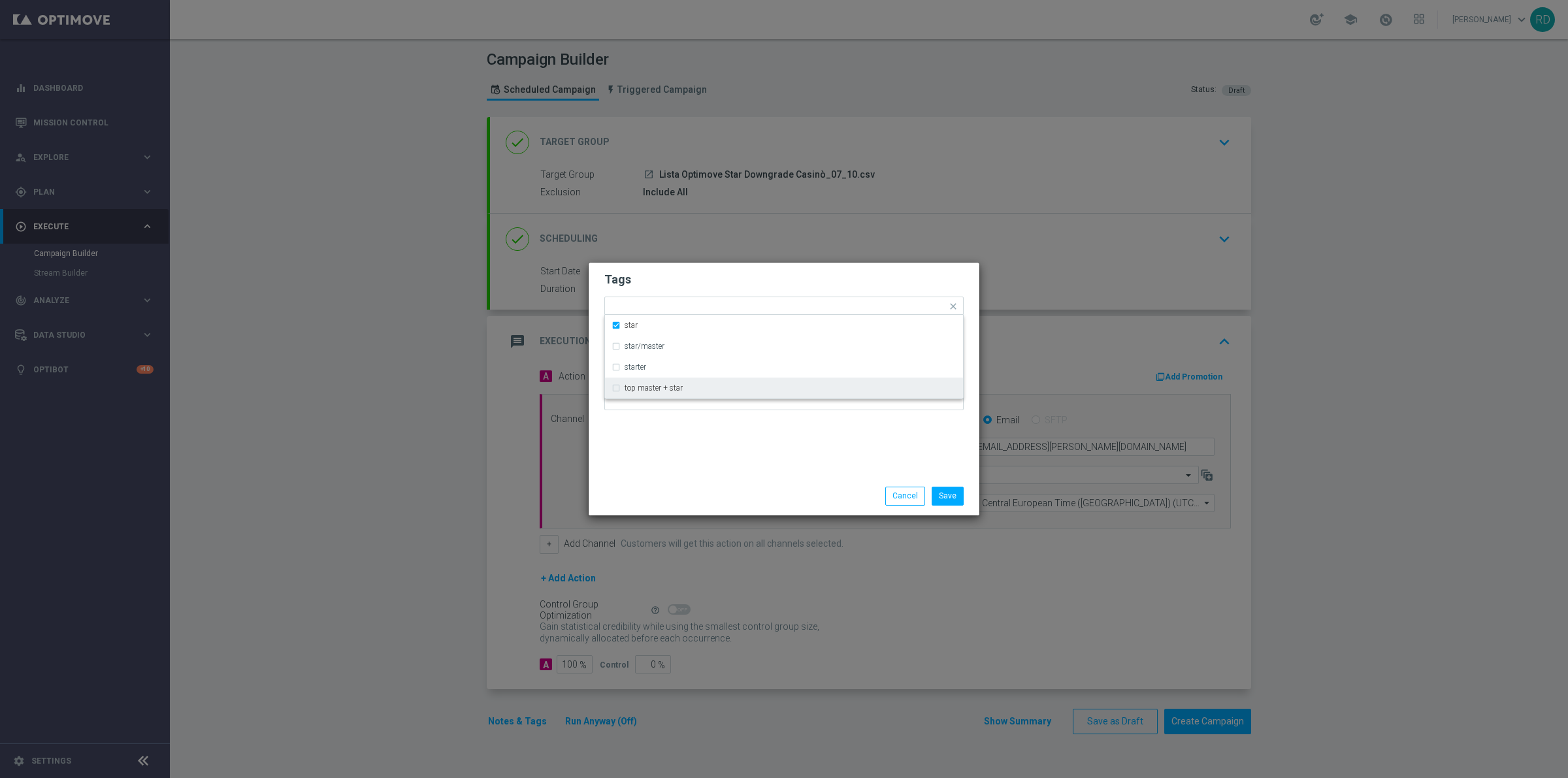
click at [651, 448] on div "Tags Quick find × star star star/master starter top master + star Notes" at bounding box center [783, 370] width 391 height 214
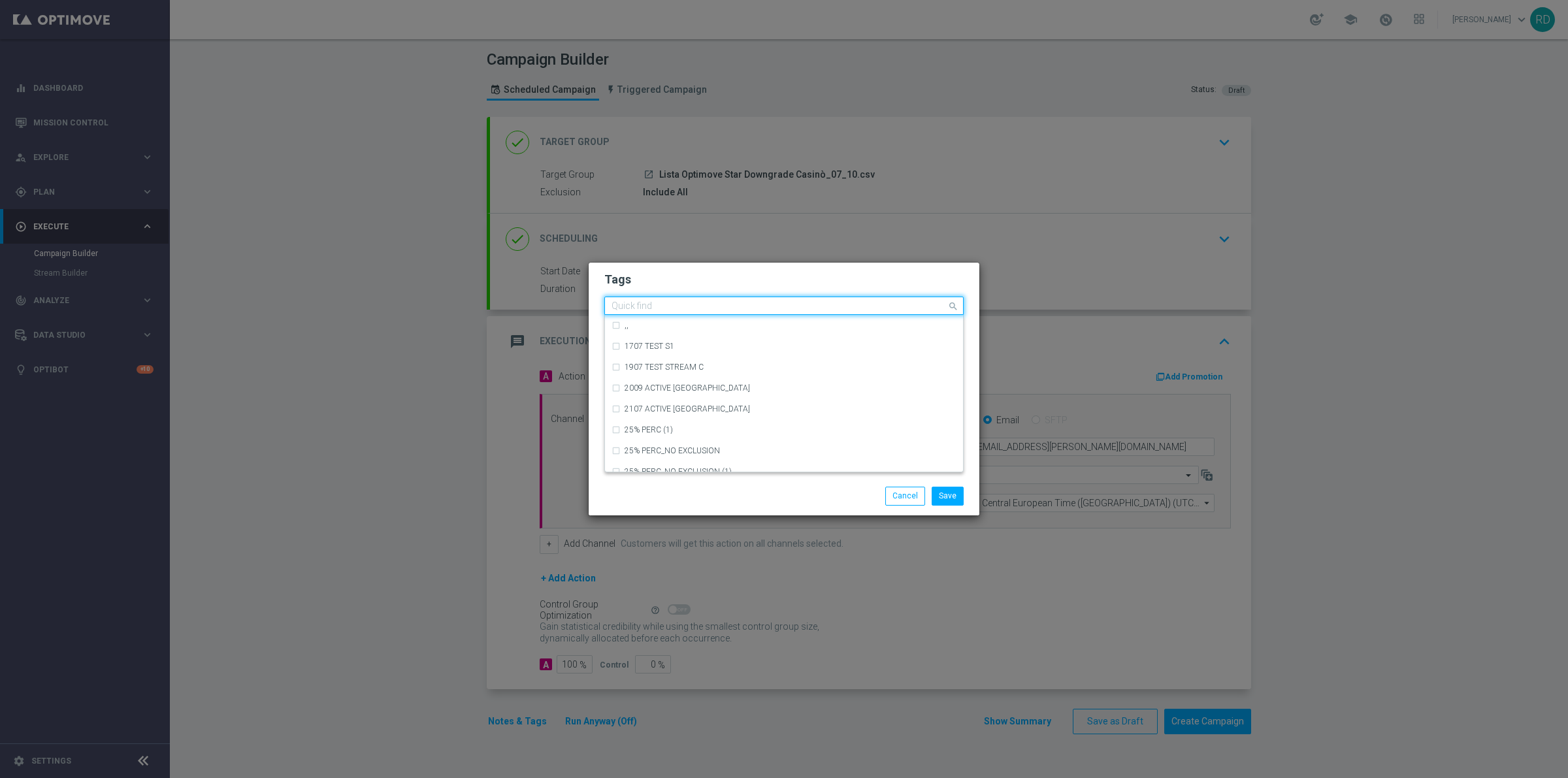
click at [669, 315] on ng-select "Quick find × star ,, 1707 TEST S1 1907 TEST STREAM C 2009 ACTIVE CASINO MARG NE…" at bounding box center [783, 306] width 359 height 19
click at [651, 368] on label "up-selling" at bounding box center [641, 367] width 34 height 7
type input "up-s"
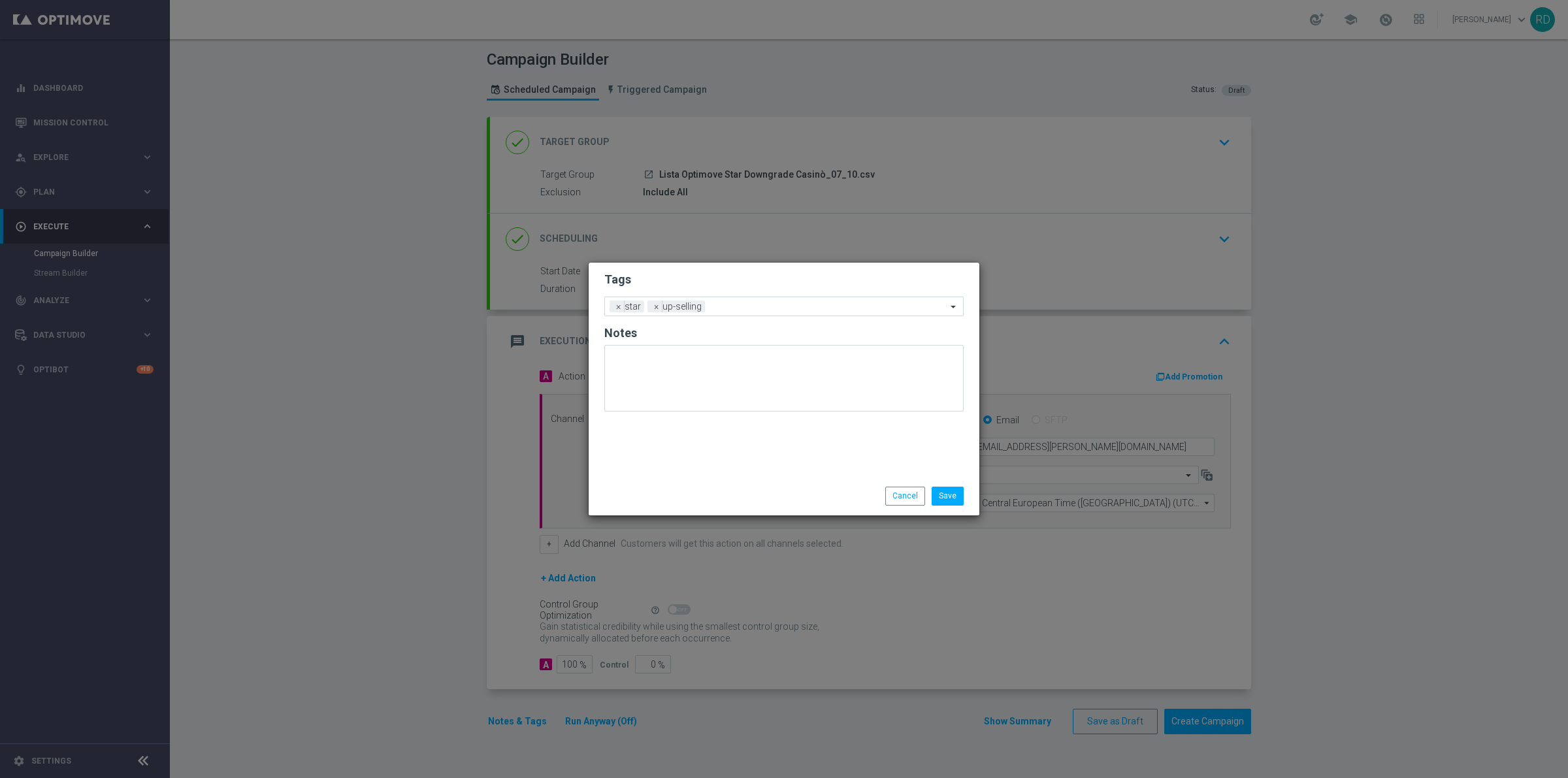
drag, startPoint x: 695, startPoint y: 436, endPoint x: 695, endPoint y: 423, distance: 13.0
click at [695, 432] on div "Tags Add a new tag × star × up-selling Notes" at bounding box center [783, 370] width 391 height 214
click at [719, 311] on input "text" at bounding box center [829, 307] width 237 height 11
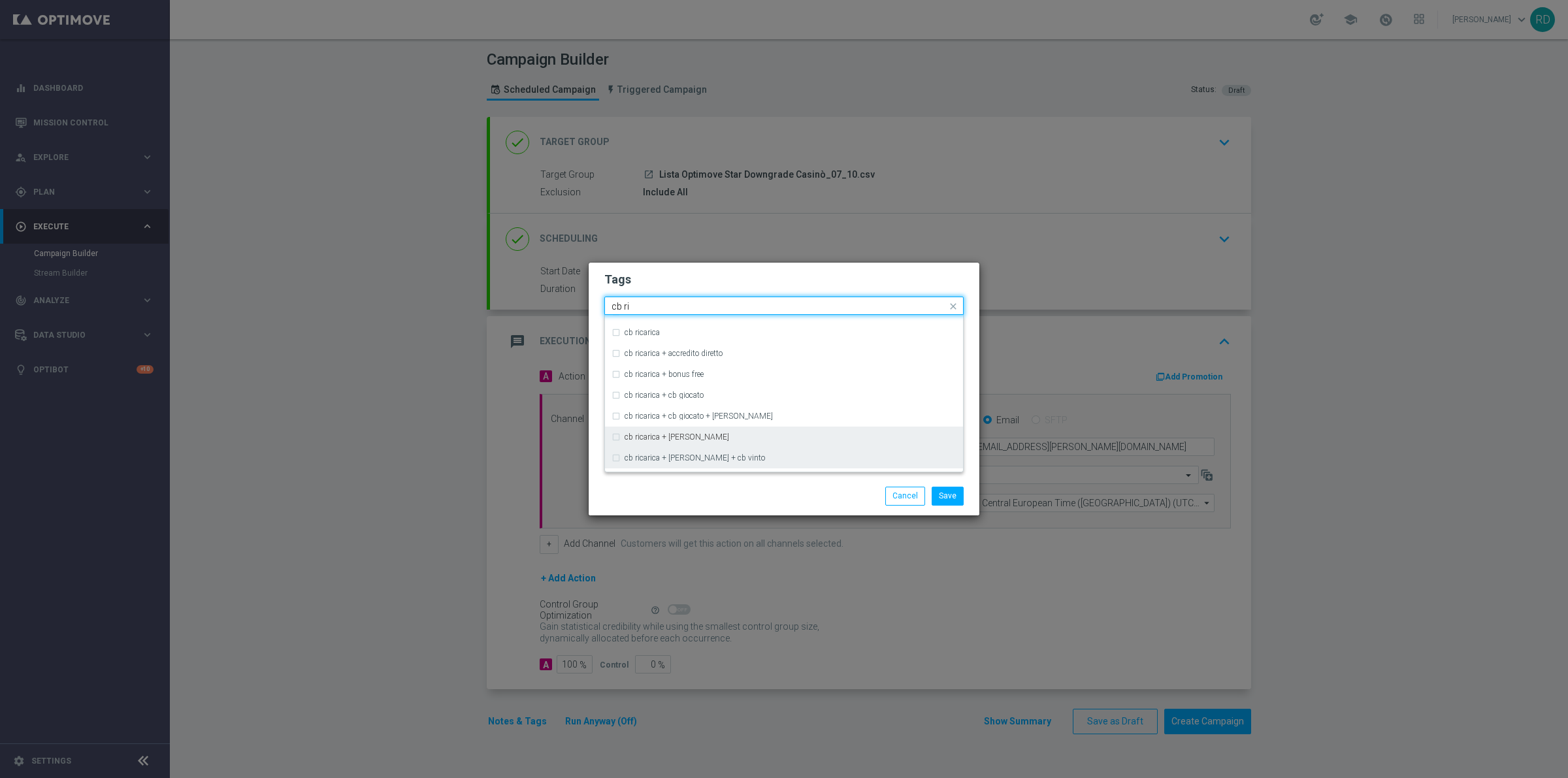
scroll to position [135, 0]
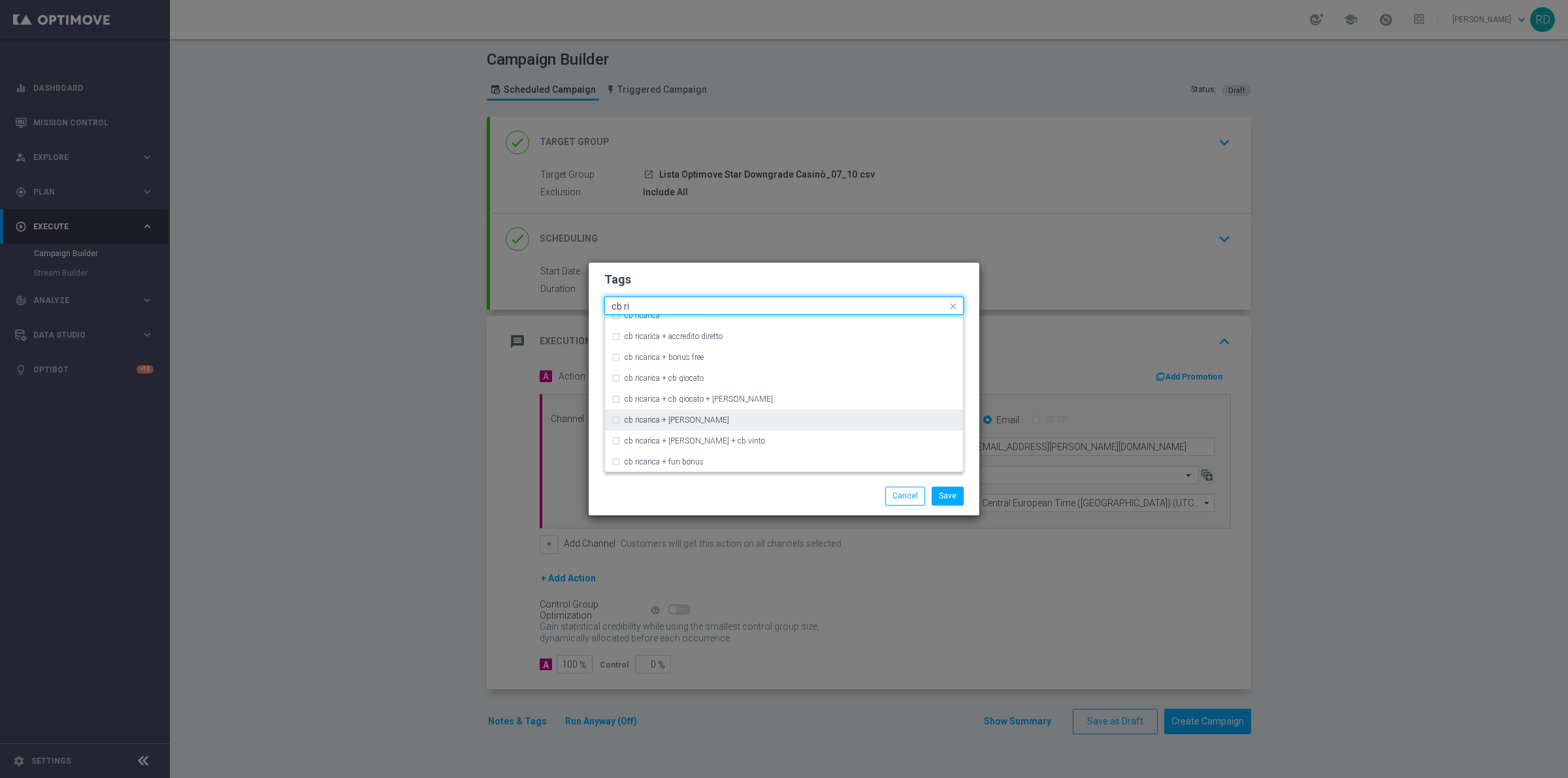
click at [719, 417] on div "cb ricarica + [PERSON_NAME]" at bounding box center [791, 419] width 332 height 7
type input "cb ri"
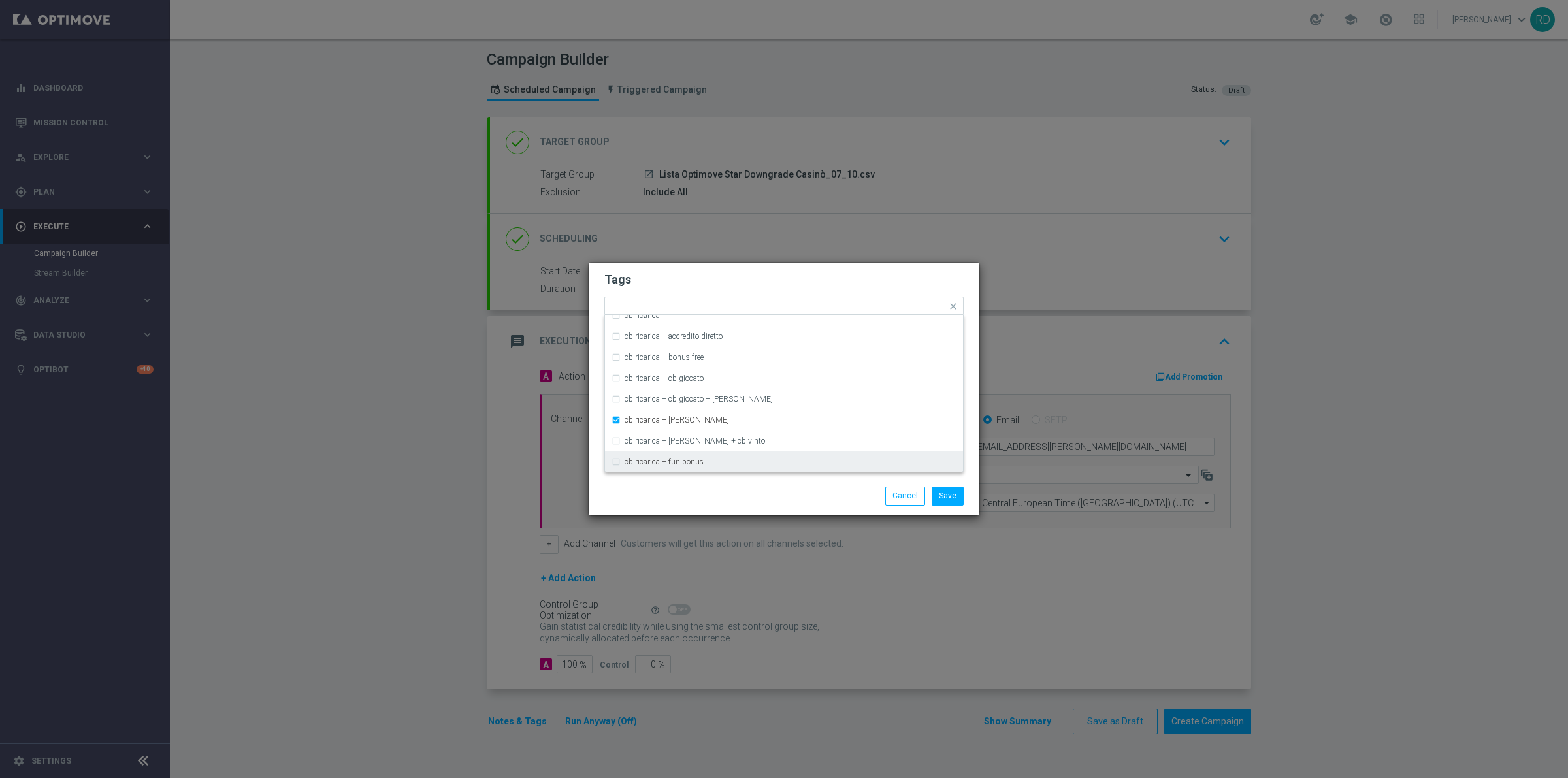
click at [750, 479] on div "Save Cancel" at bounding box center [783, 496] width 391 height 38
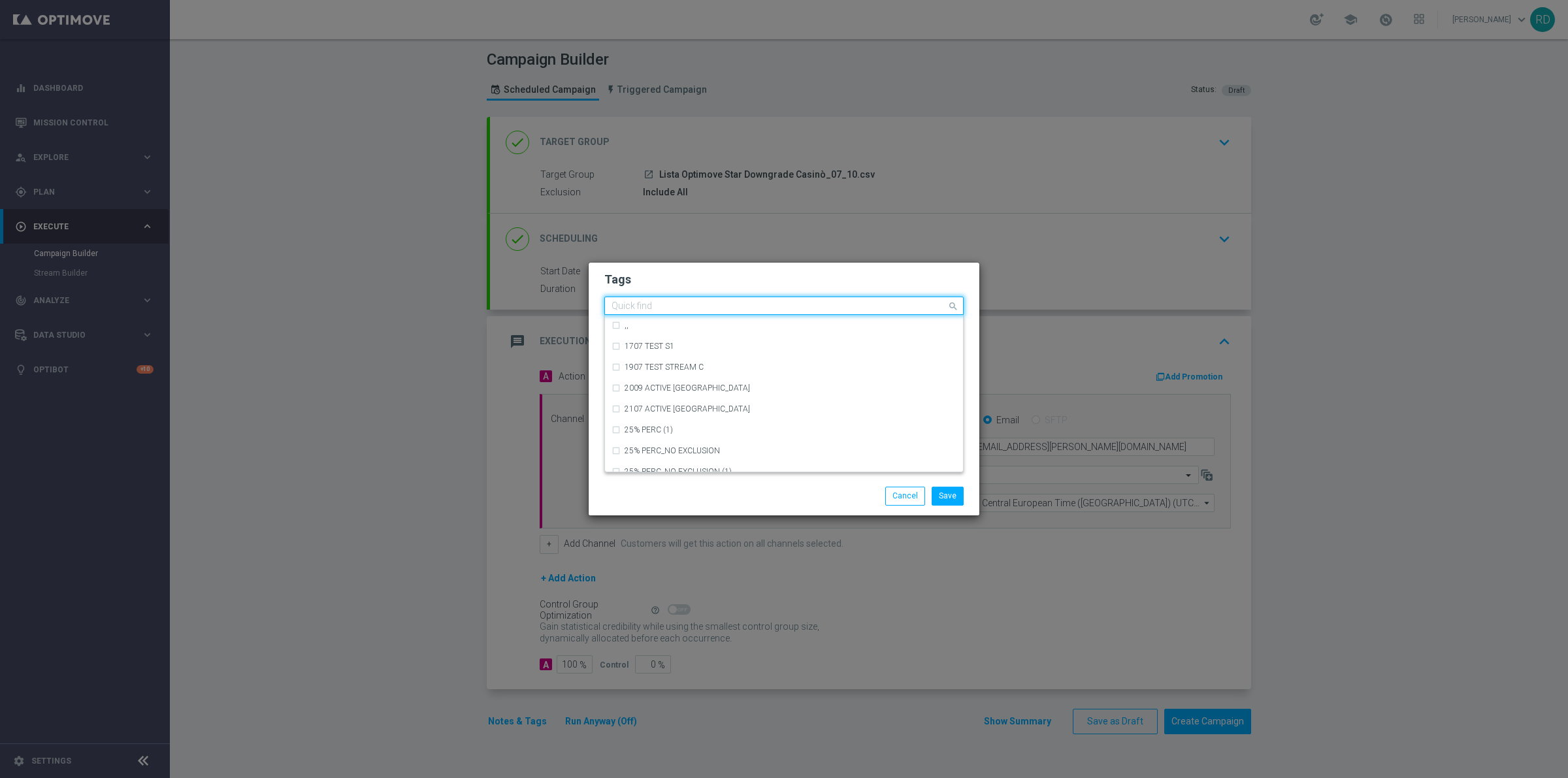
click at [829, 307] on input "text" at bounding box center [778, 307] width 335 height 11
click at [808, 426] on div "casino" at bounding box center [791, 430] width 332 height 7
type input "casin"
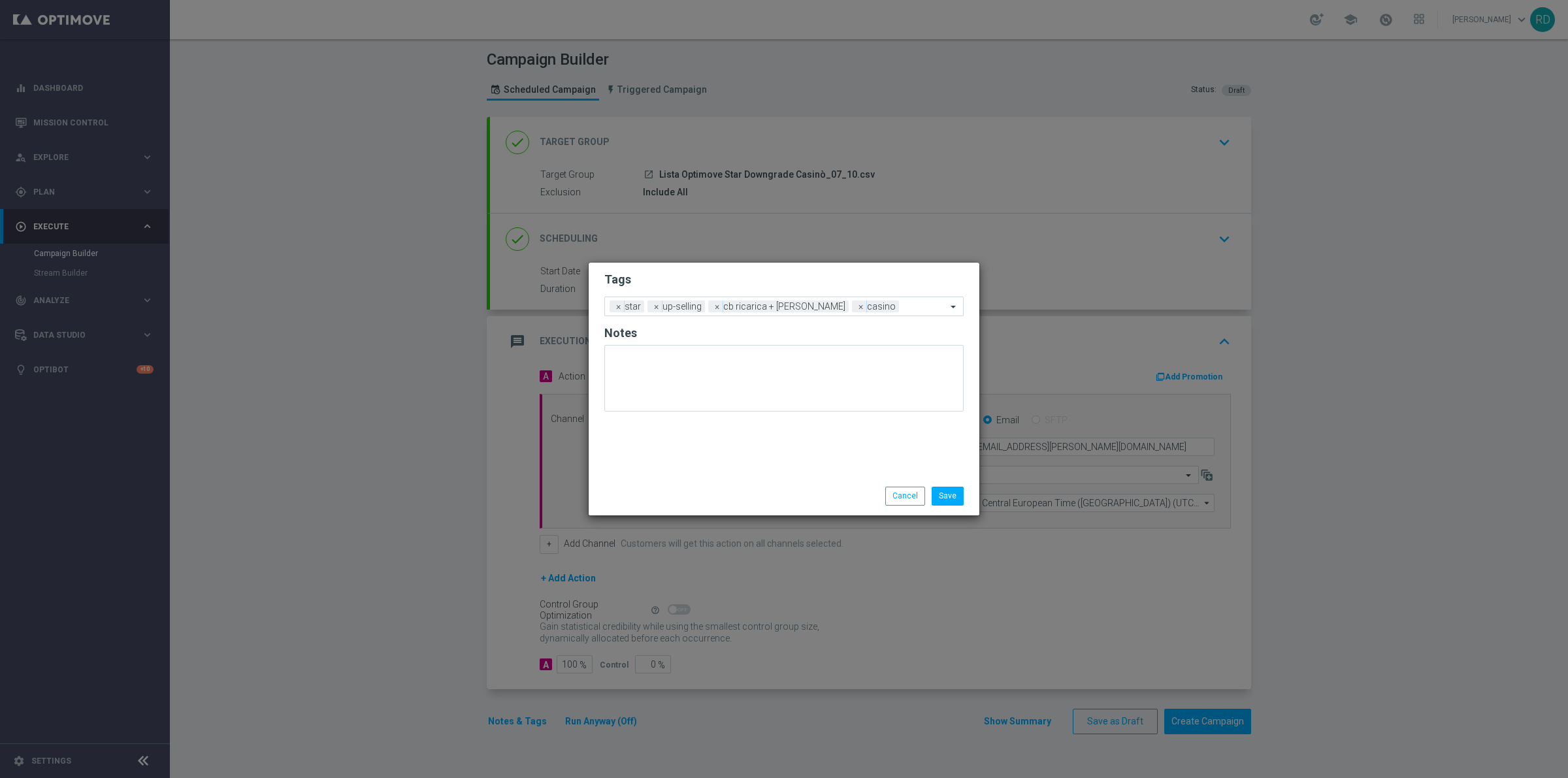
drag, startPoint x: 798, startPoint y: 481, endPoint x: 846, endPoint y: 357, distance: 133.0
click at [800, 479] on div "Save Cancel" at bounding box center [783, 496] width 391 height 38
drag, startPoint x: 870, startPoint y: 293, endPoint x: 873, endPoint y: 302, distance: 9.5
click at [872, 300] on form "Tags Add a new tag × star × up-selling × cb ricarica + [PERSON_NAME] × casino N…" at bounding box center [783, 345] width 359 height 153
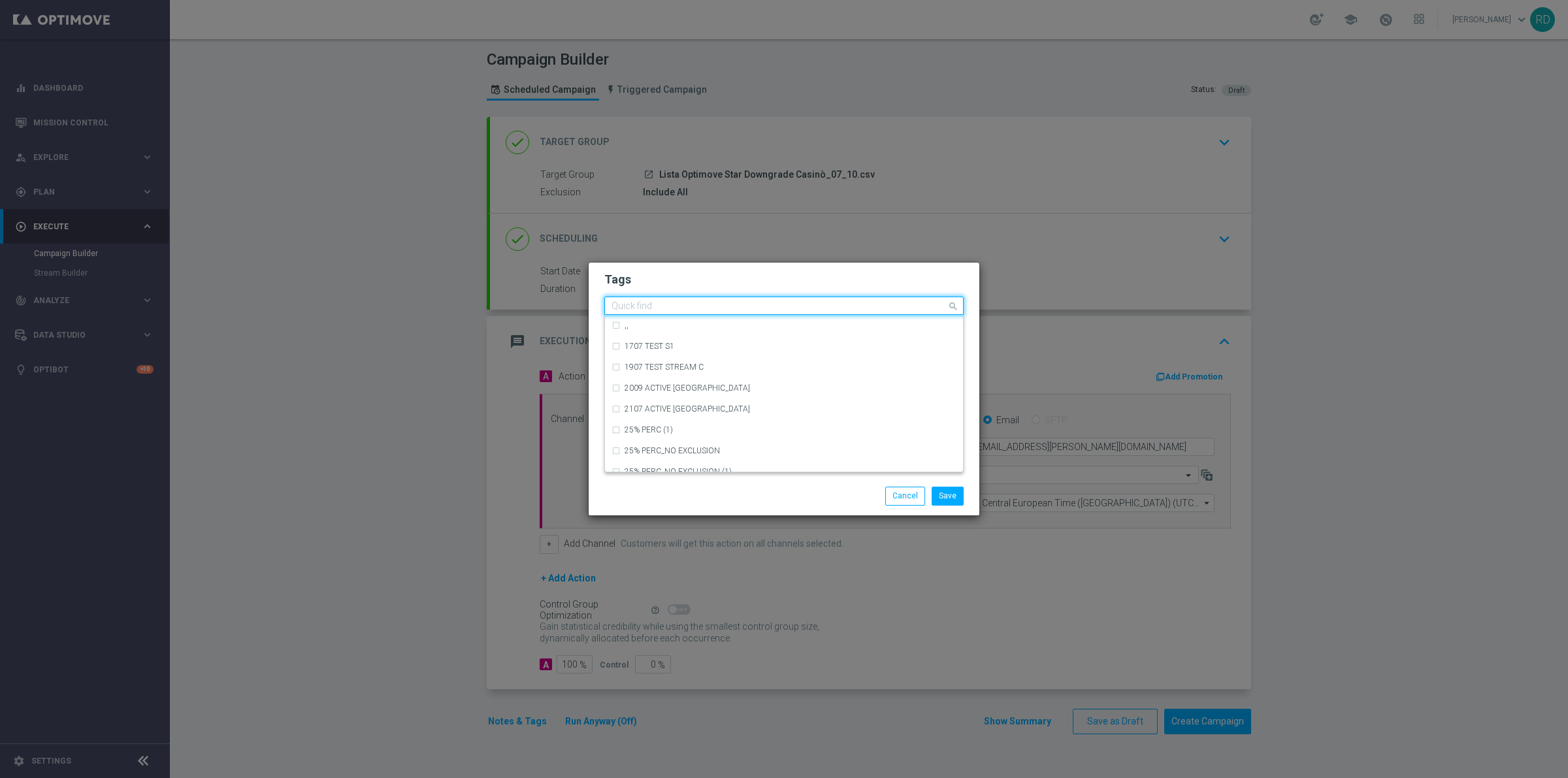
click at [873, 305] on input "text" at bounding box center [778, 307] width 335 height 11
click at [829, 389] on div "bonus cash" at bounding box center [791, 388] width 332 height 7
type input "bonus"
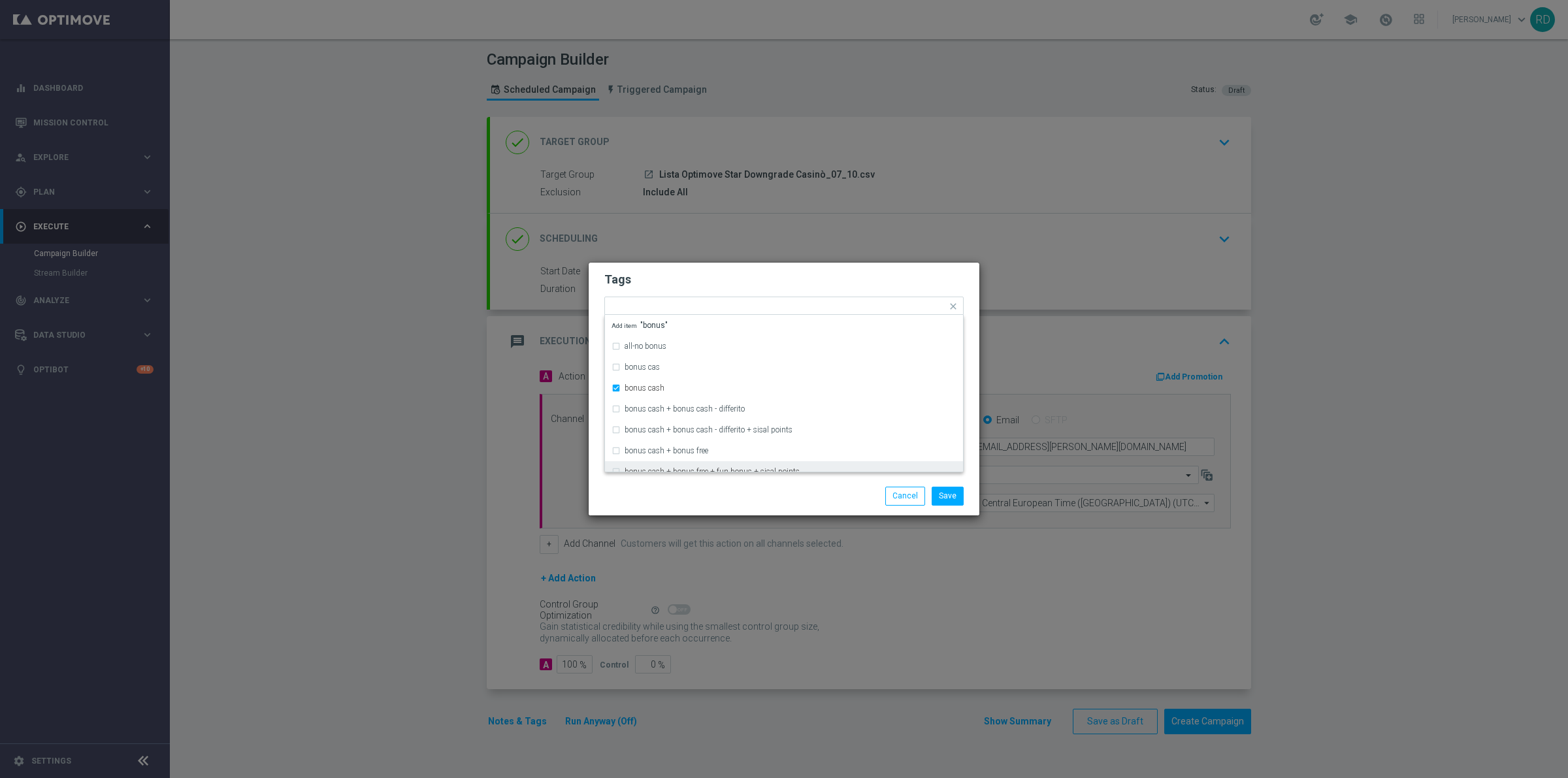
drag, startPoint x: 802, startPoint y: 492, endPoint x: 818, endPoint y: 487, distance: 16.8
click at [805, 491] on div "Save Cancel" at bounding box center [846, 496] width 253 height 19
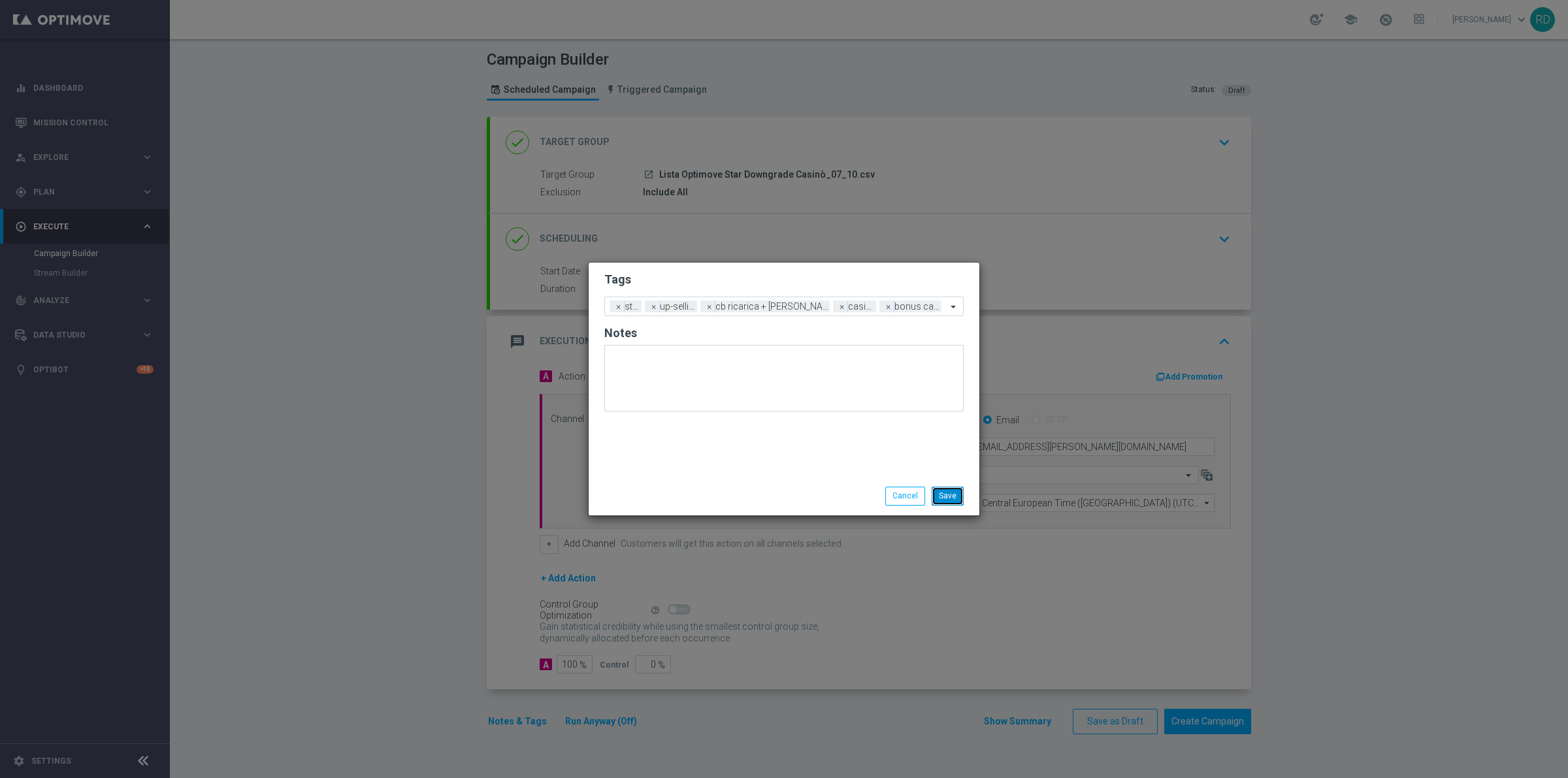
drag, startPoint x: 951, startPoint y: 499, endPoint x: 944, endPoint y: 494, distance: 8.6
click at [944, 494] on button "Save" at bounding box center [947, 496] width 32 height 19
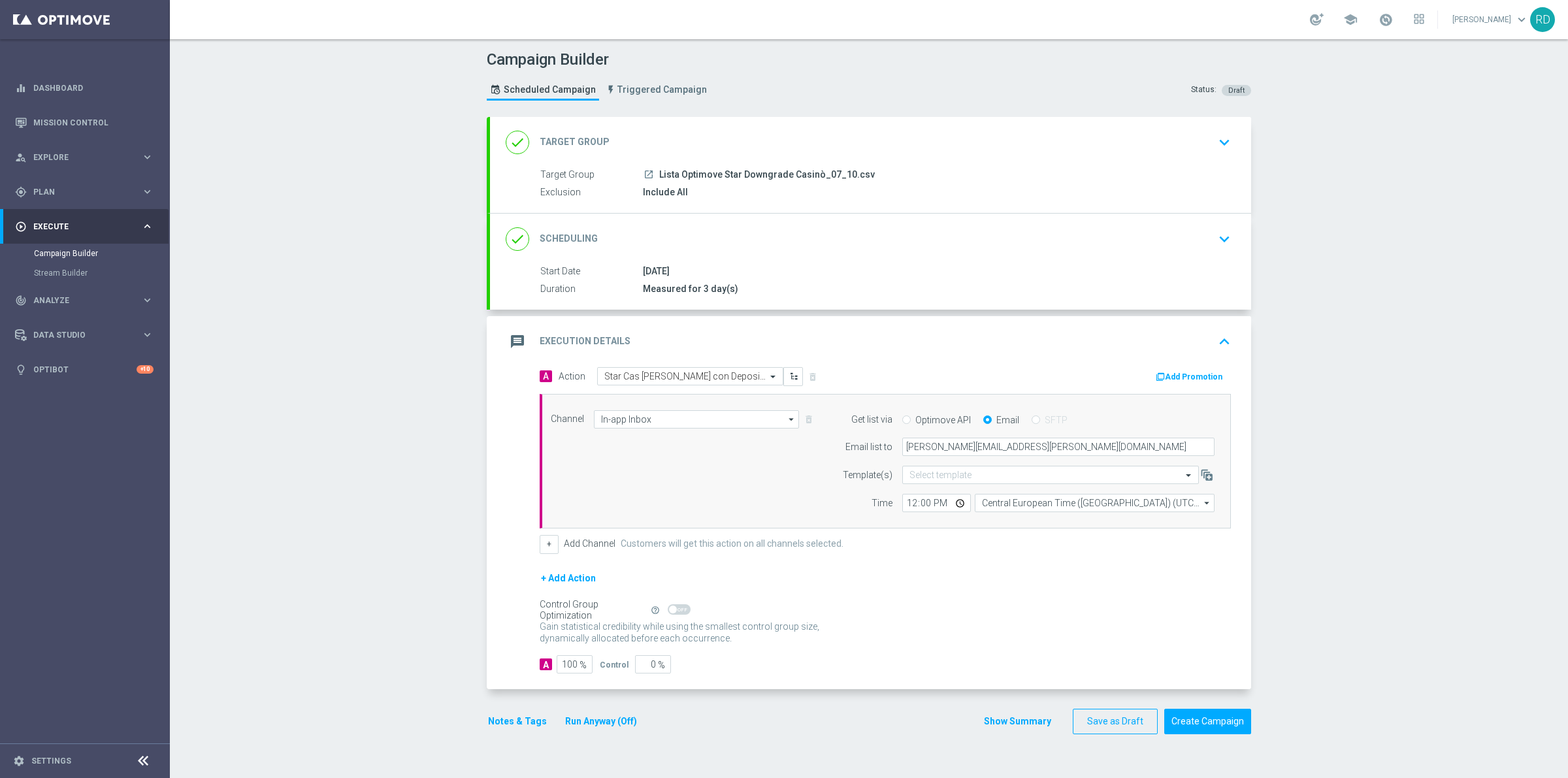
click at [515, 341] on icon "message" at bounding box center [516, 341] width 23 height 23
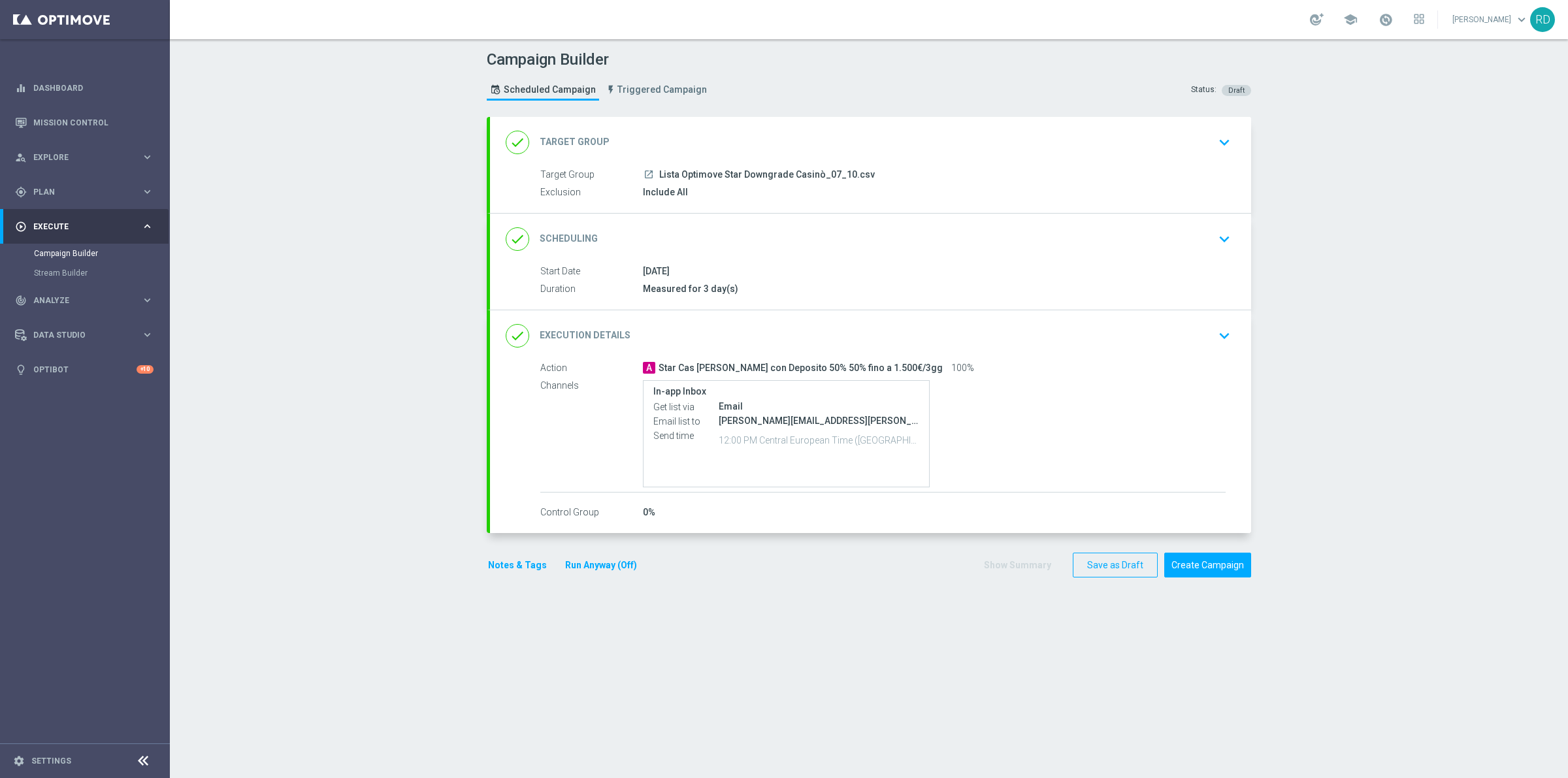
drag, startPoint x: 498, startPoint y: 573, endPoint x: 506, endPoint y: 575, distance: 8.2
click at [503, 575] on div "Notes & Tags Run Anyway (Off)" at bounding box center [570, 565] width 167 height 25
click at [507, 570] on button "Notes & Tags" at bounding box center [517, 566] width 62 height 17
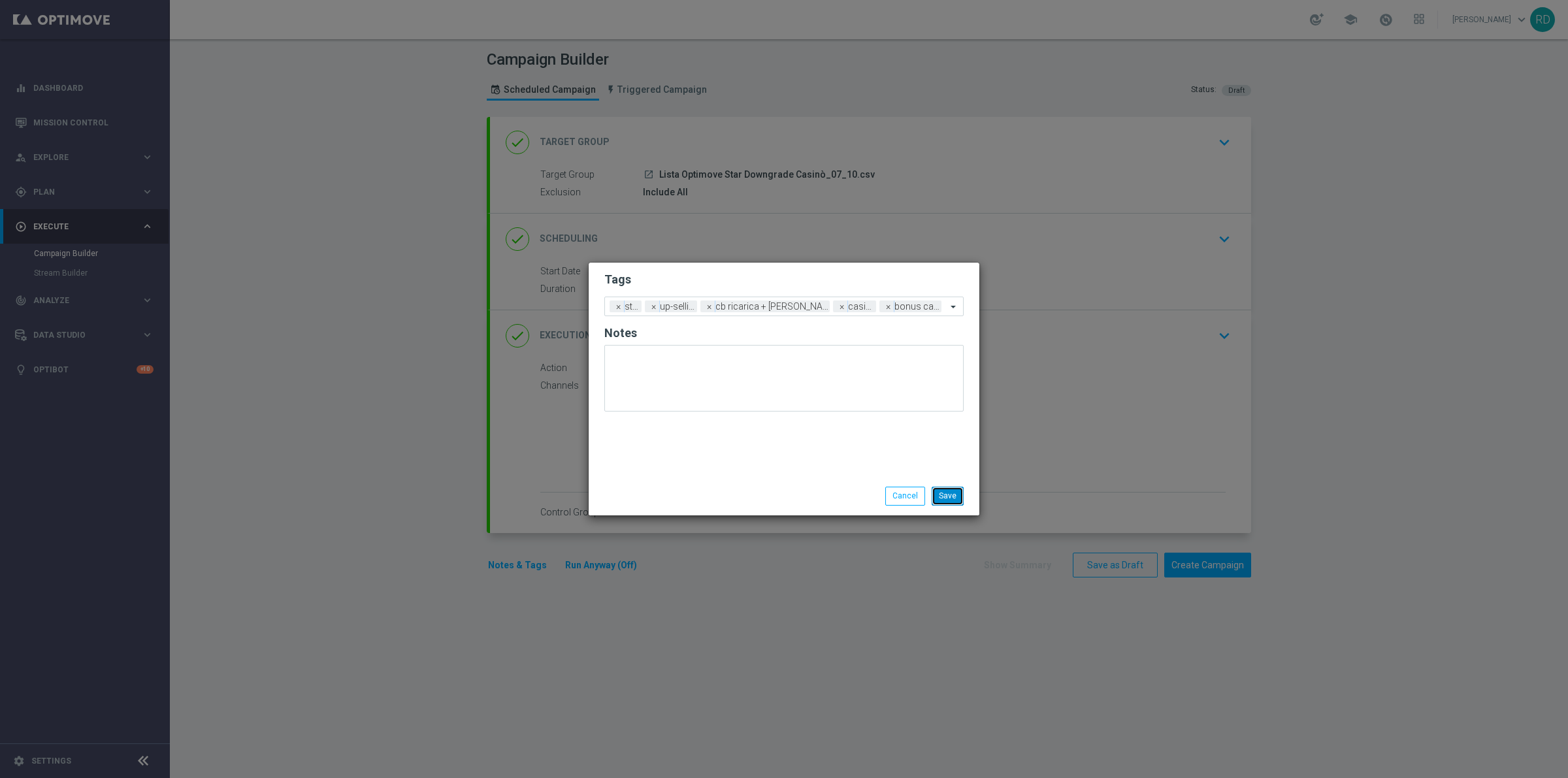
drag, startPoint x: 951, startPoint y: 498, endPoint x: 997, endPoint y: 518, distance: 50.2
click at [953, 500] on button "Save" at bounding box center [947, 496] width 32 height 19
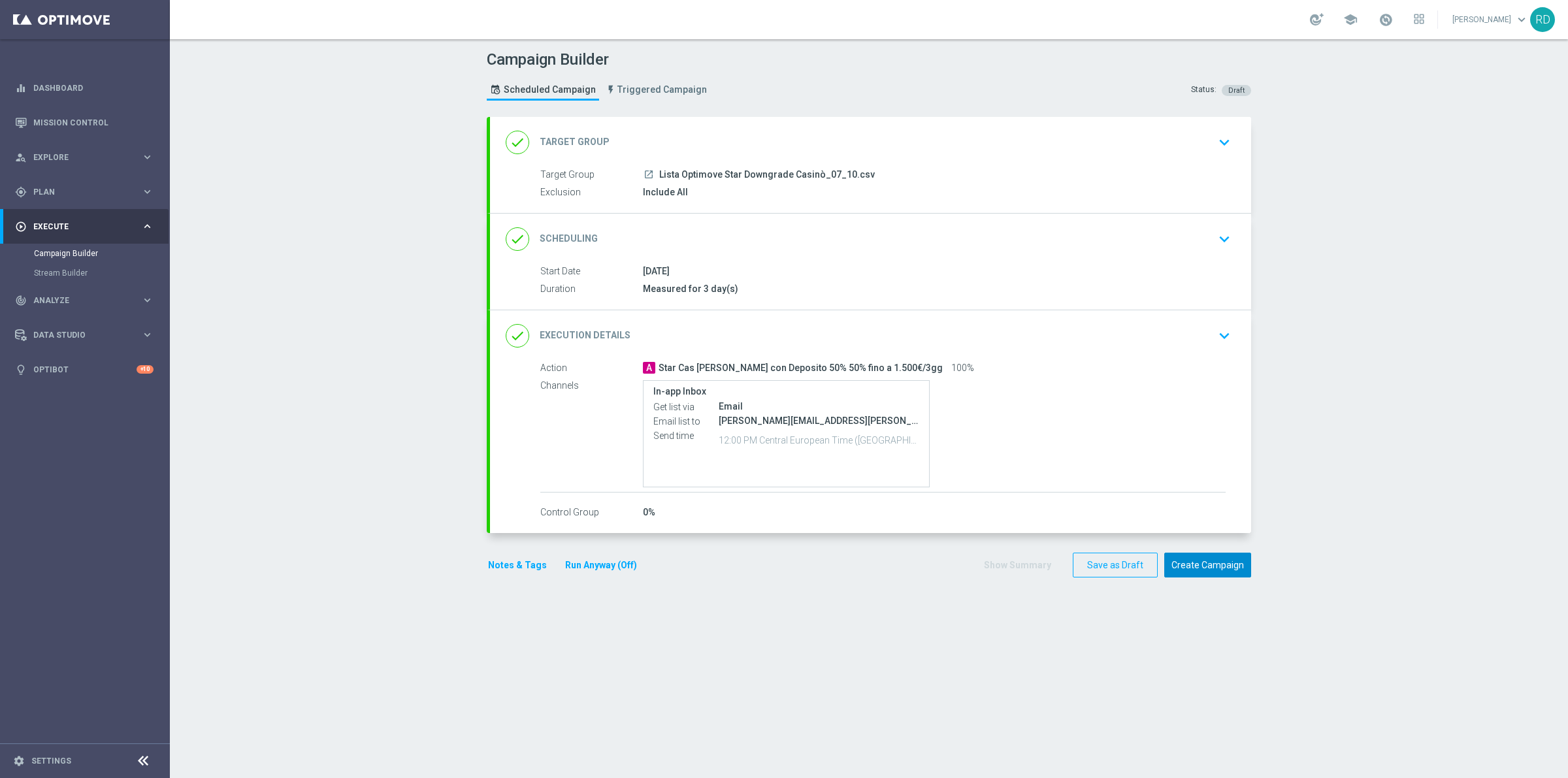
click at [1174, 560] on button "Create Campaign" at bounding box center [1207, 565] width 87 height 25
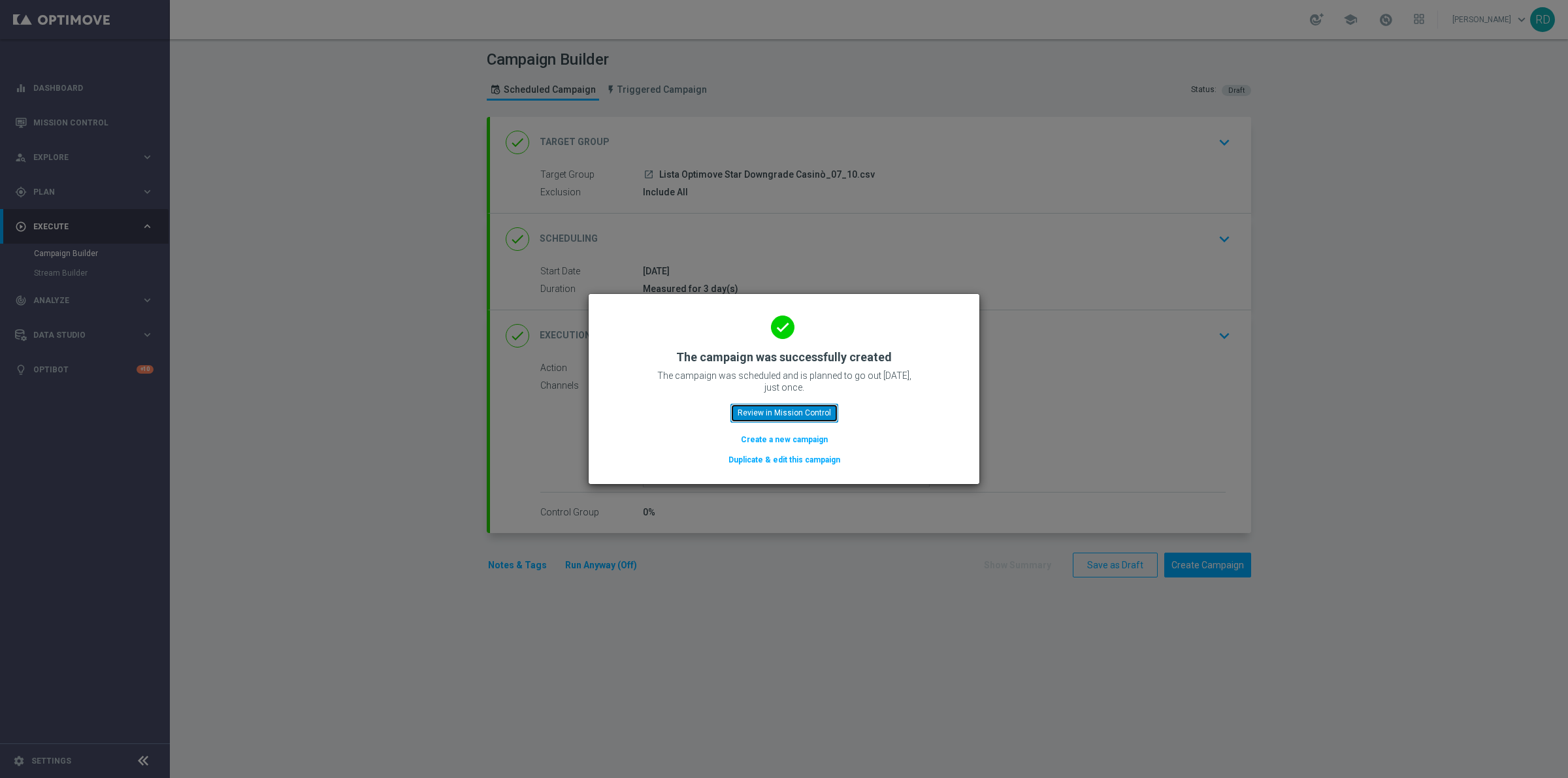
click at [749, 405] on button "Review in Mission Control" at bounding box center [784, 413] width 108 height 19
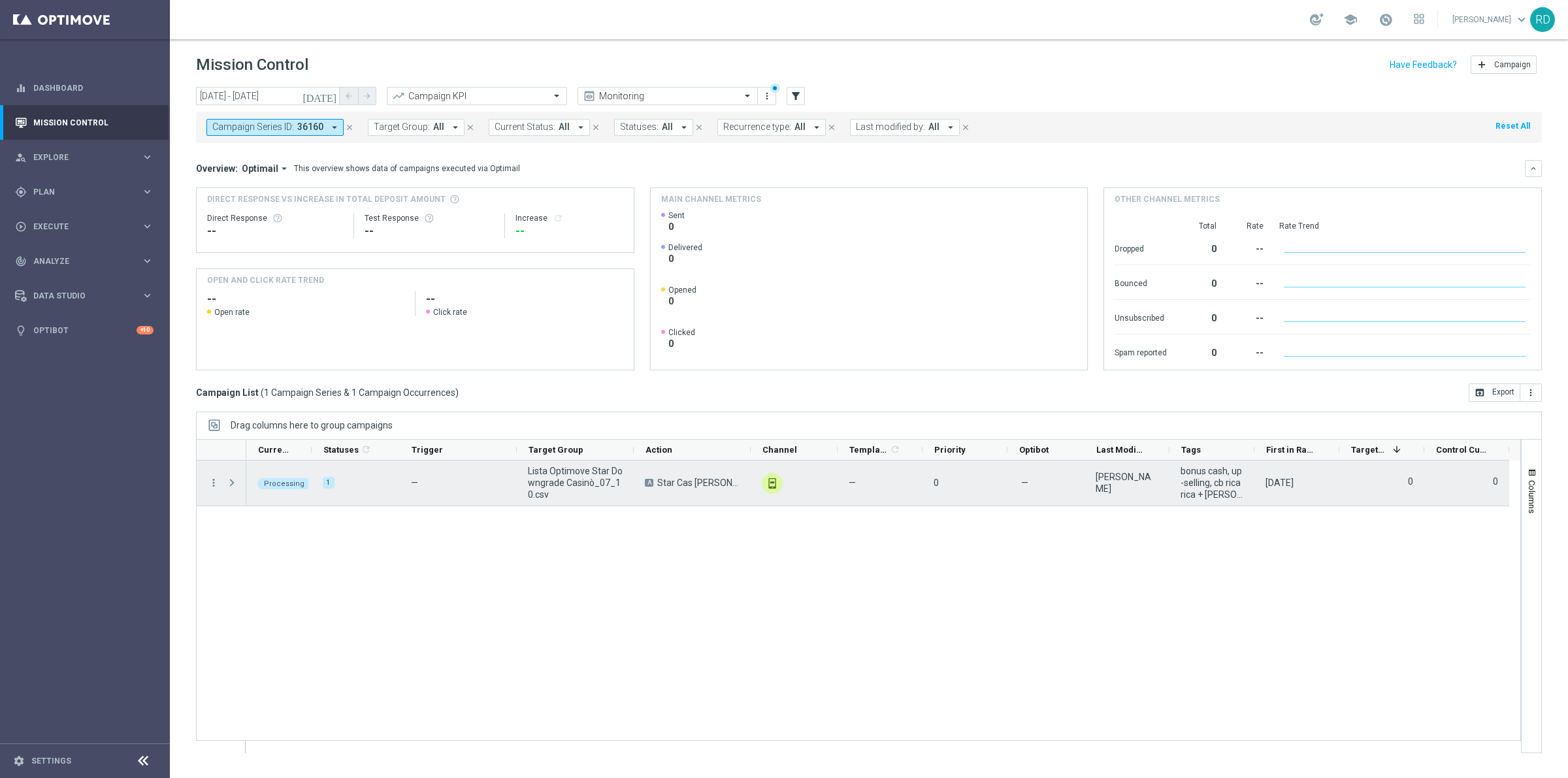
click at [230, 481] on span "Press SPACE to select this row." at bounding box center [231, 482] width 12 height 10
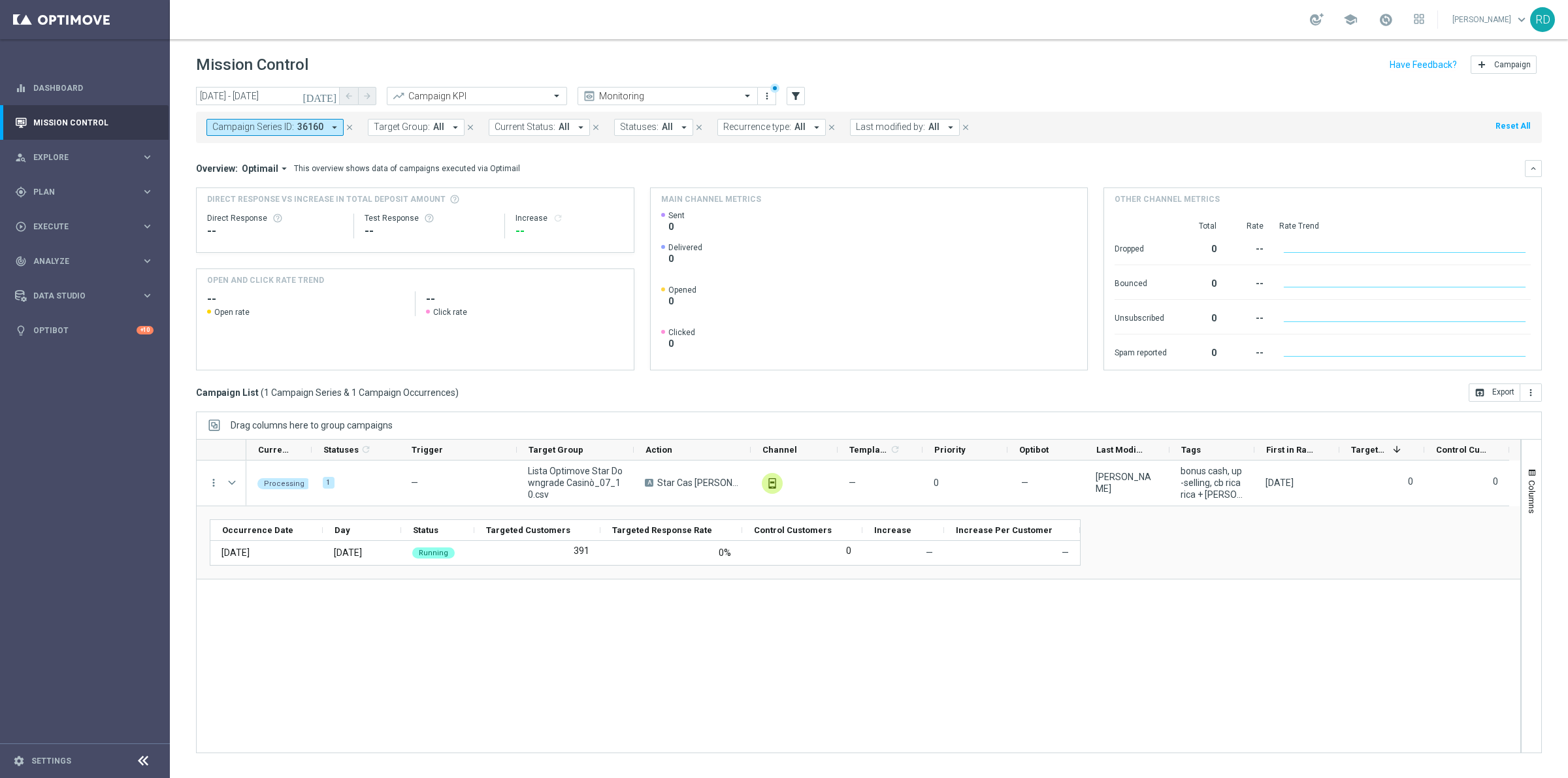
click at [519, 692] on div "Processing 1 — Lista Optimove Star Downgrade Casinò_07_10.csv A Star Cas [PERSO…" at bounding box center [883, 606] width 1273 height 292
